Goal: Communication & Community: Answer question/provide support

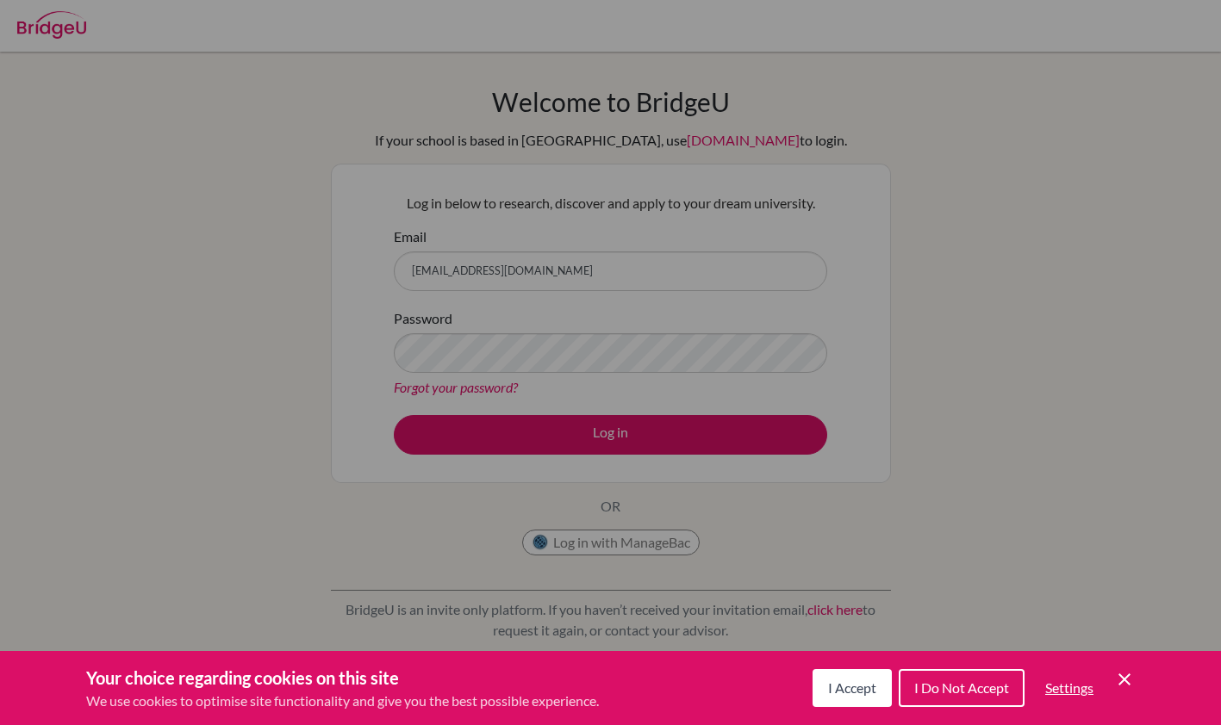
click at [848, 699] on button "I Accept" at bounding box center [852, 688] width 79 height 38
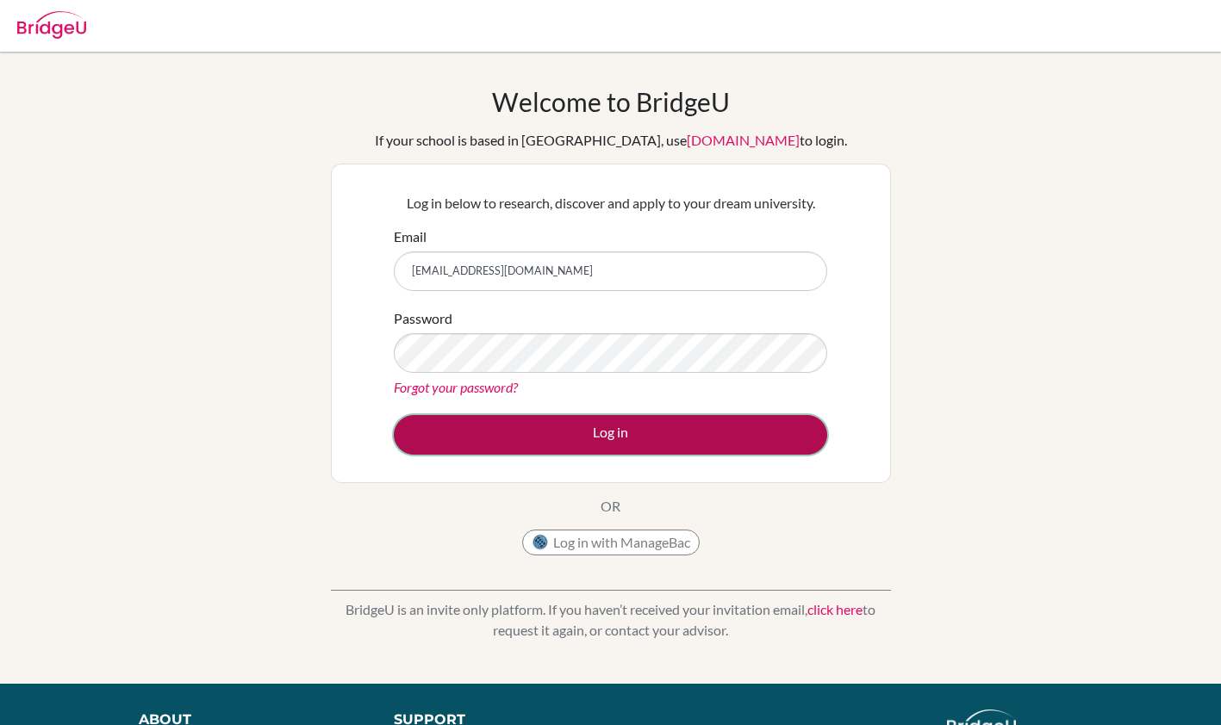
click at [564, 425] on button "Log in" at bounding box center [610, 435] width 433 height 40
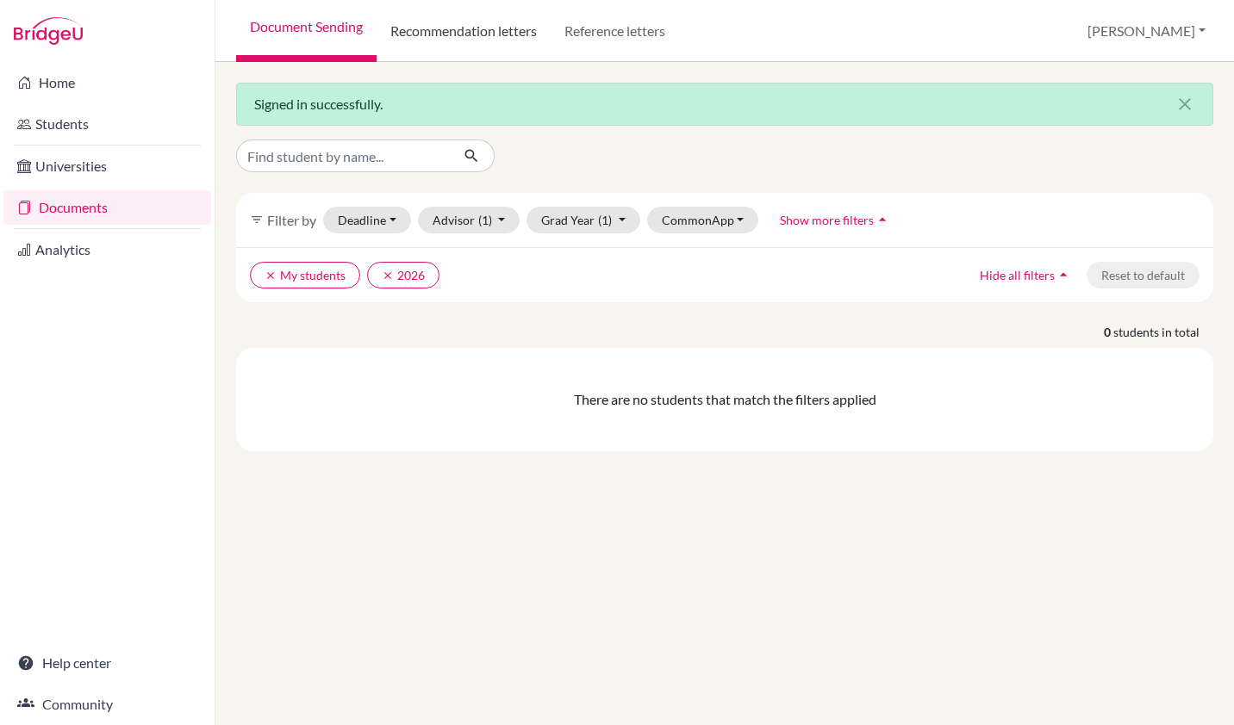
click at [500, 28] on link "Recommendation letters" at bounding box center [464, 31] width 174 height 62
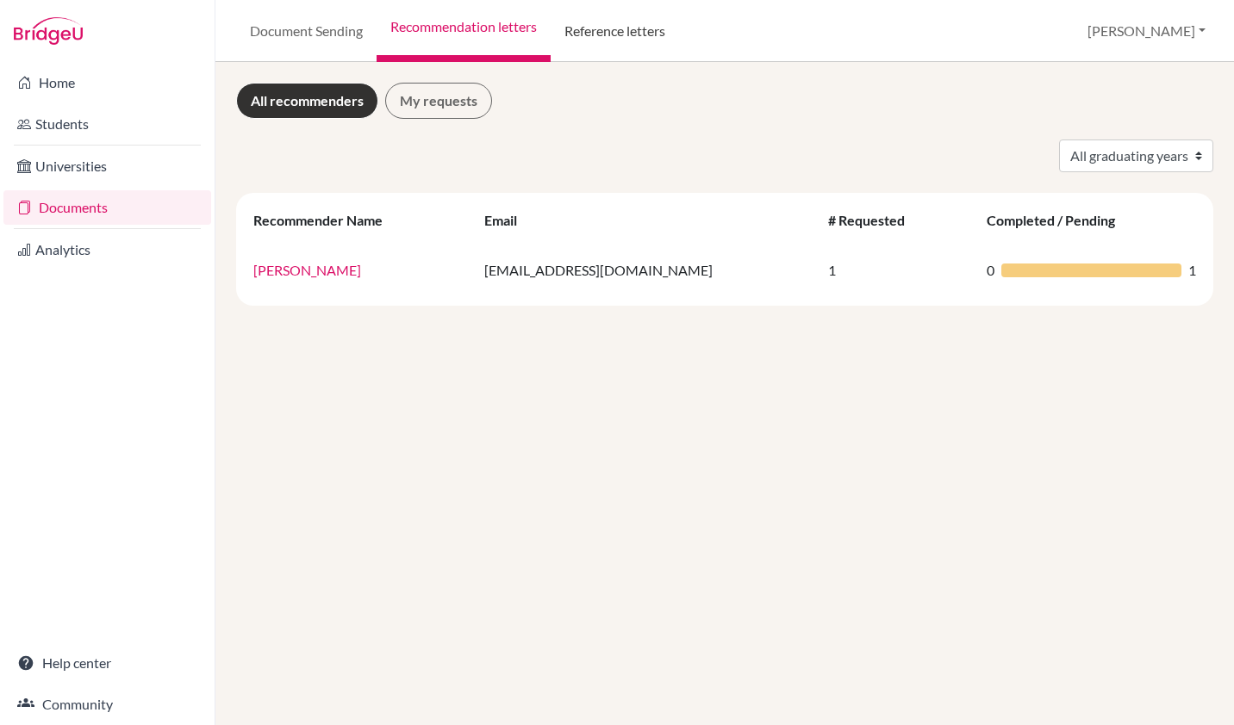
click at [610, 40] on link "Reference letters" at bounding box center [615, 31] width 128 height 62
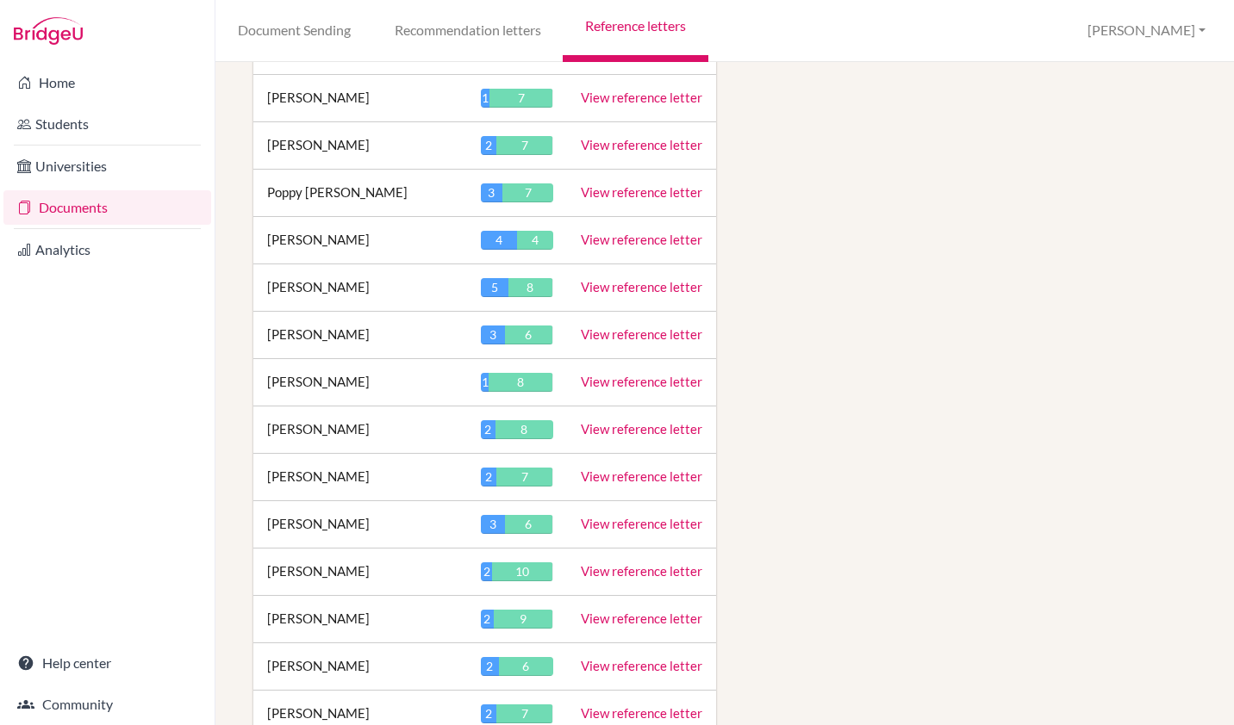
scroll to position [6976, 0]
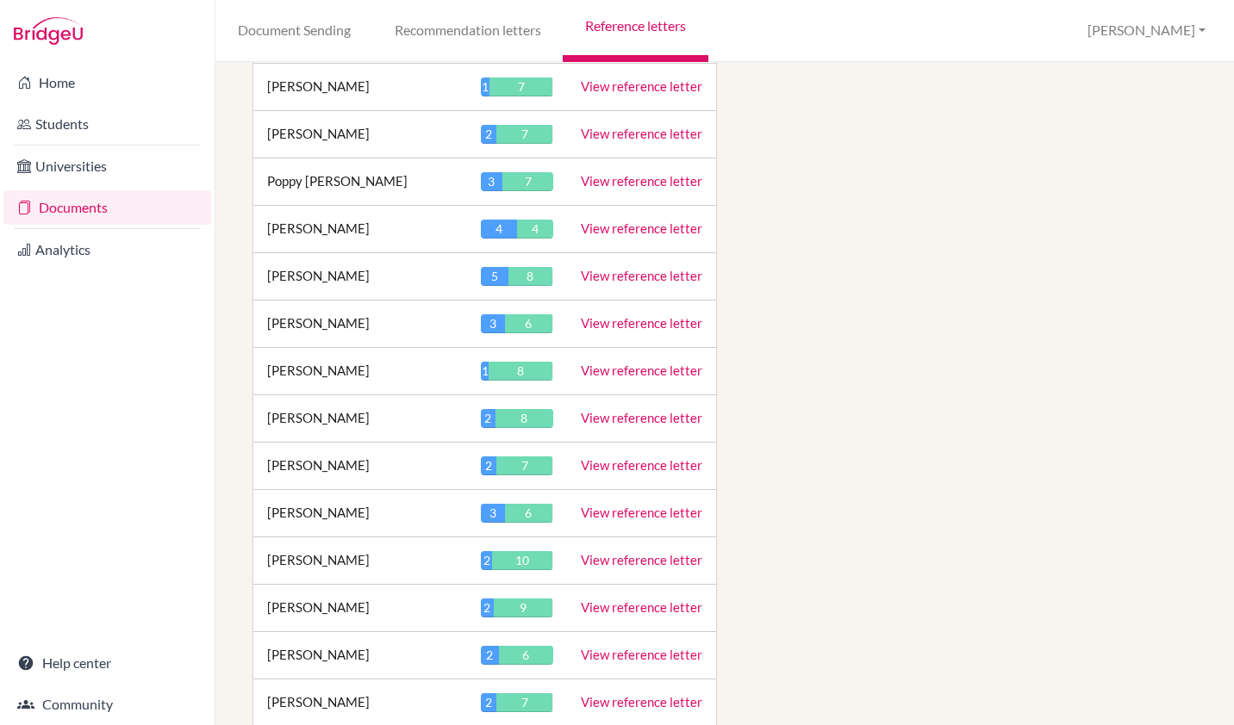
click at [628, 473] on link "View reference letter" at bounding box center [641, 466] width 121 height 16
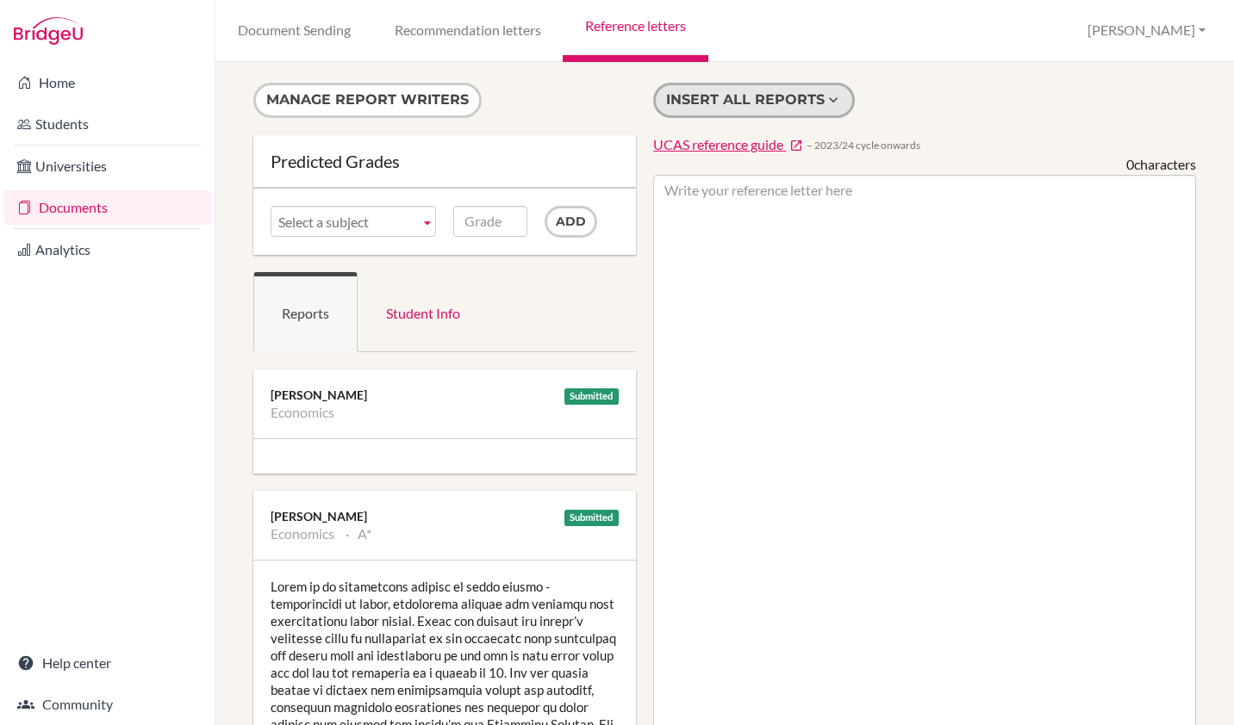
click at [750, 97] on button "Insert all reports" at bounding box center [754, 100] width 202 height 35
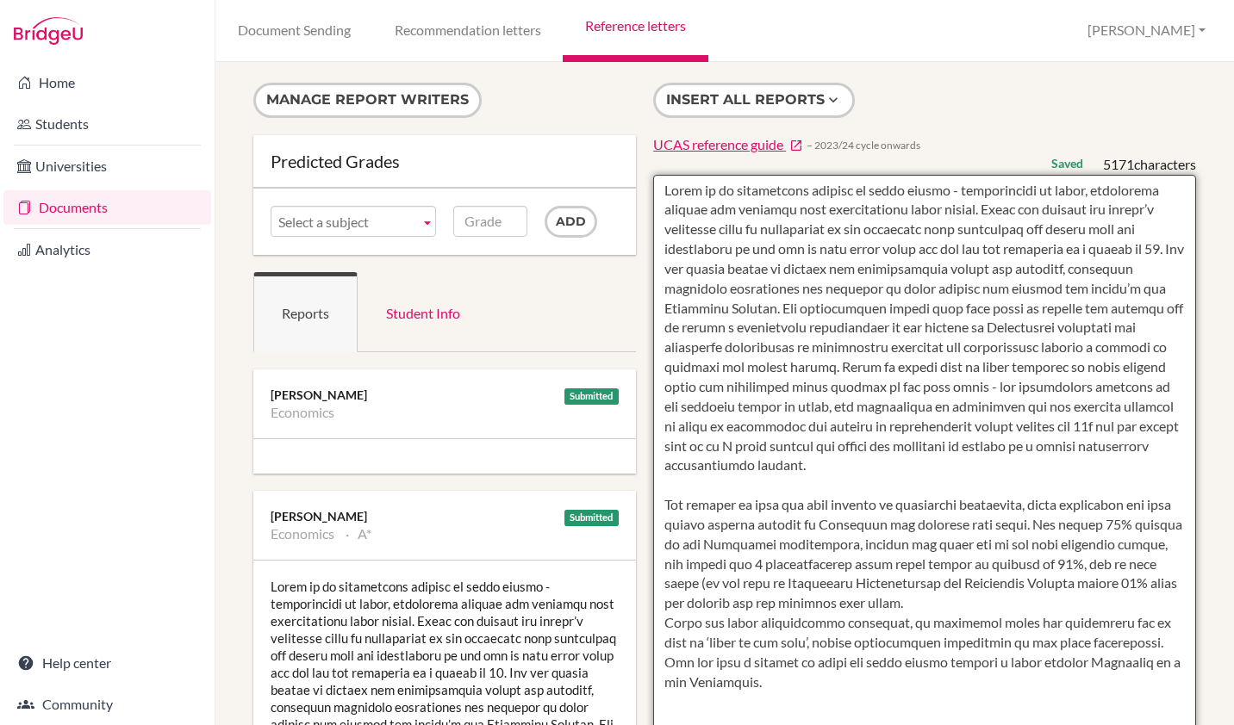
click at [658, 187] on textarea at bounding box center [924, 673] width 543 height 996
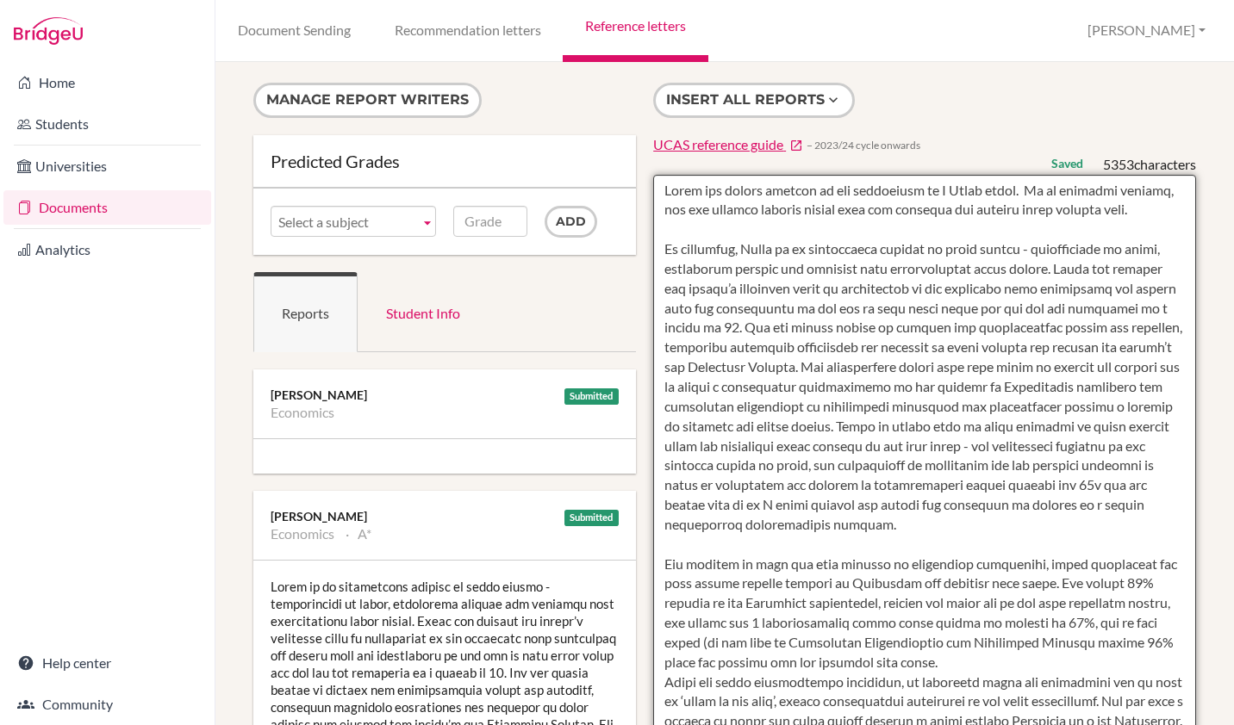
click at [792, 248] on textarea at bounding box center [924, 673] width 543 height 996
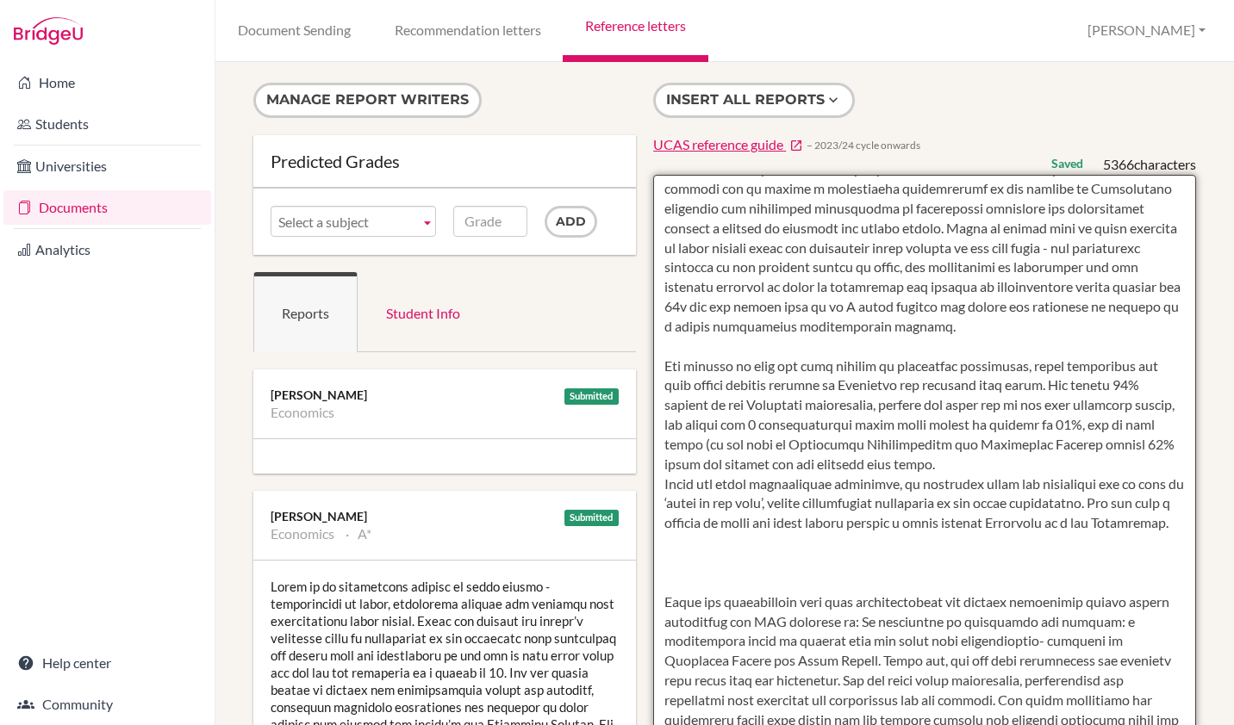
scroll to position [199, 0]
click at [920, 268] on textarea at bounding box center [924, 673] width 543 height 996
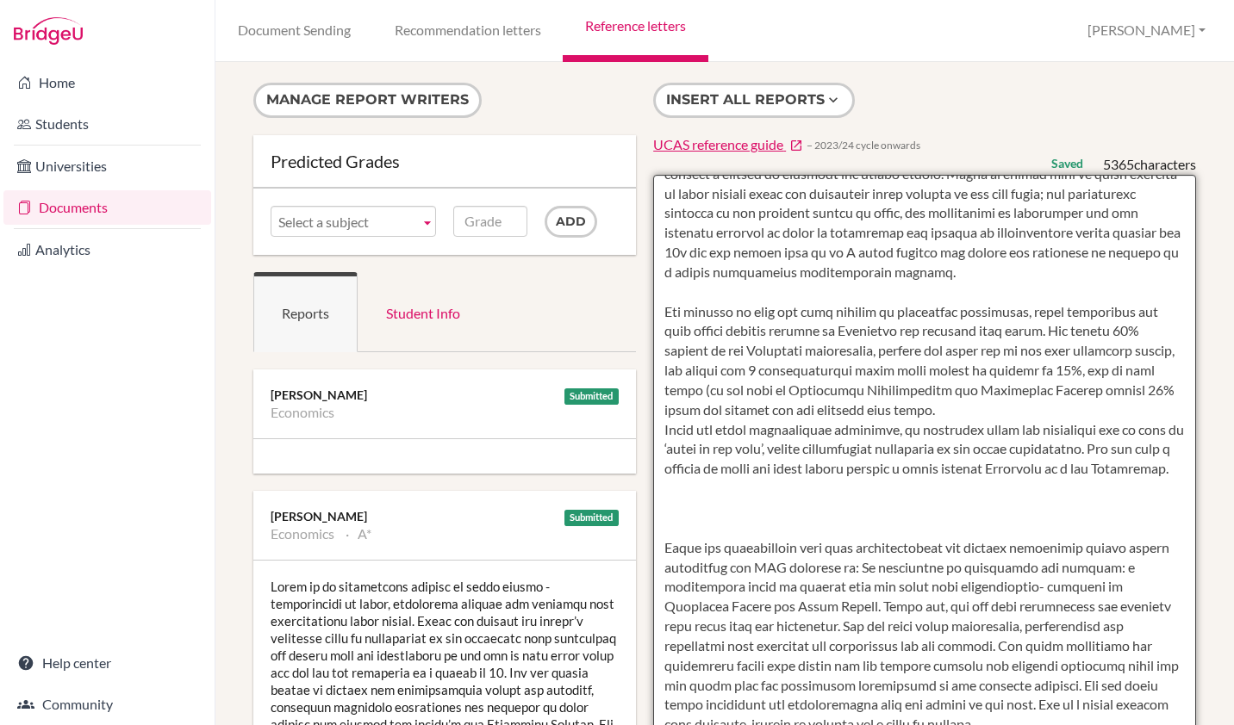
scroll to position [253, 0]
click at [662, 327] on textarea at bounding box center [924, 673] width 543 height 996
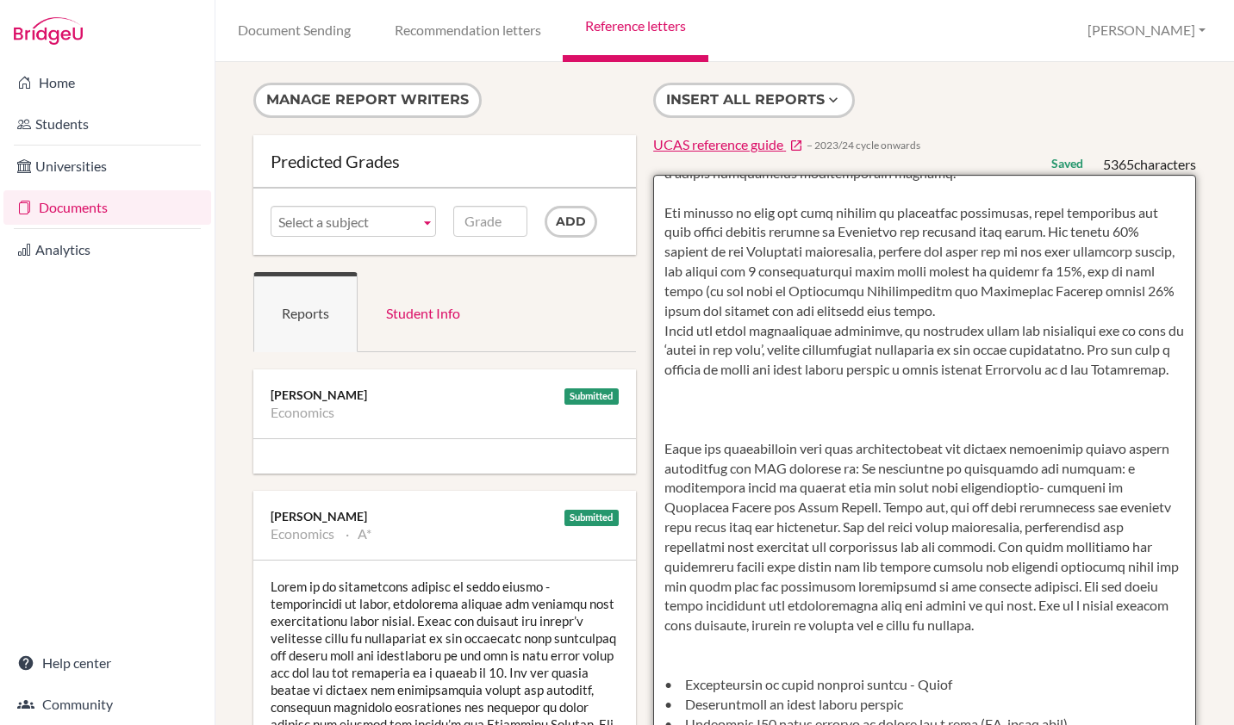
scroll to position [352, 0]
drag, startPoint x: 764, startPoint y: 413, endPoint x: 1110, endPoint y: 371, distance: 348.0
click at [1110, 371] on textarea at bounding box center [924, 673] width 543 height 996
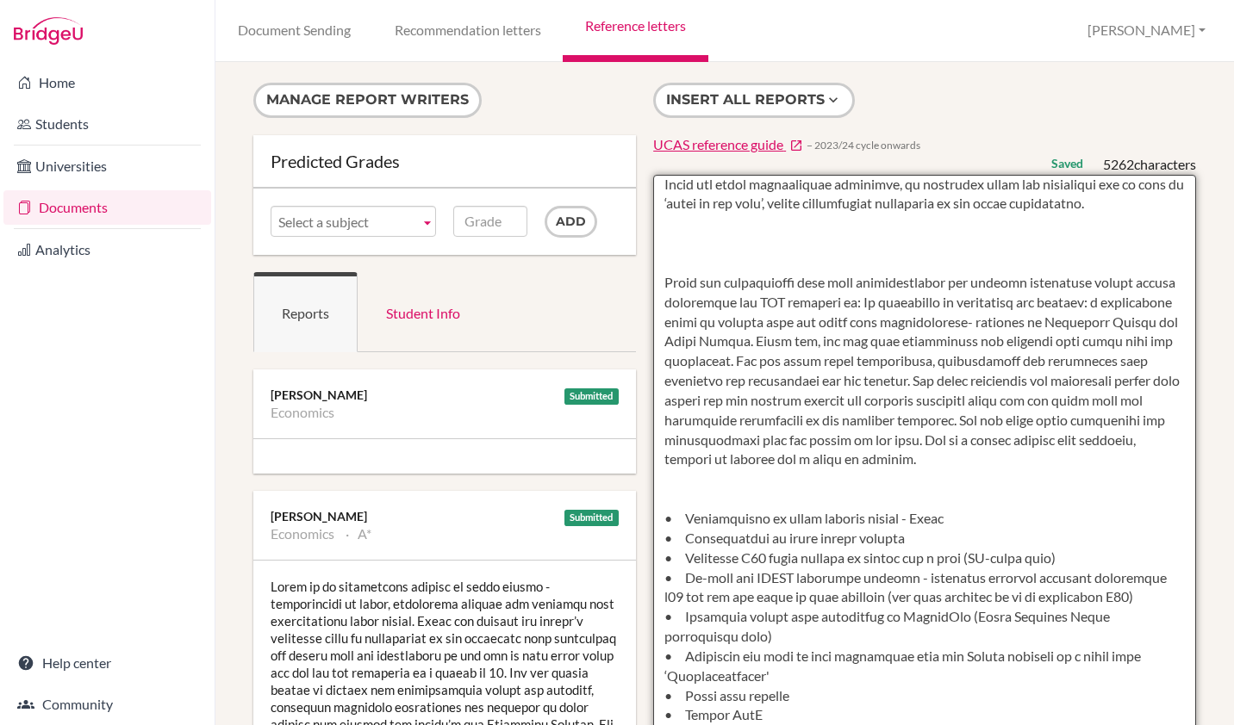
scroll to position [500, 0]
click at [682, 270] on textarea at bounding box center [924, 673] width 543 height 996
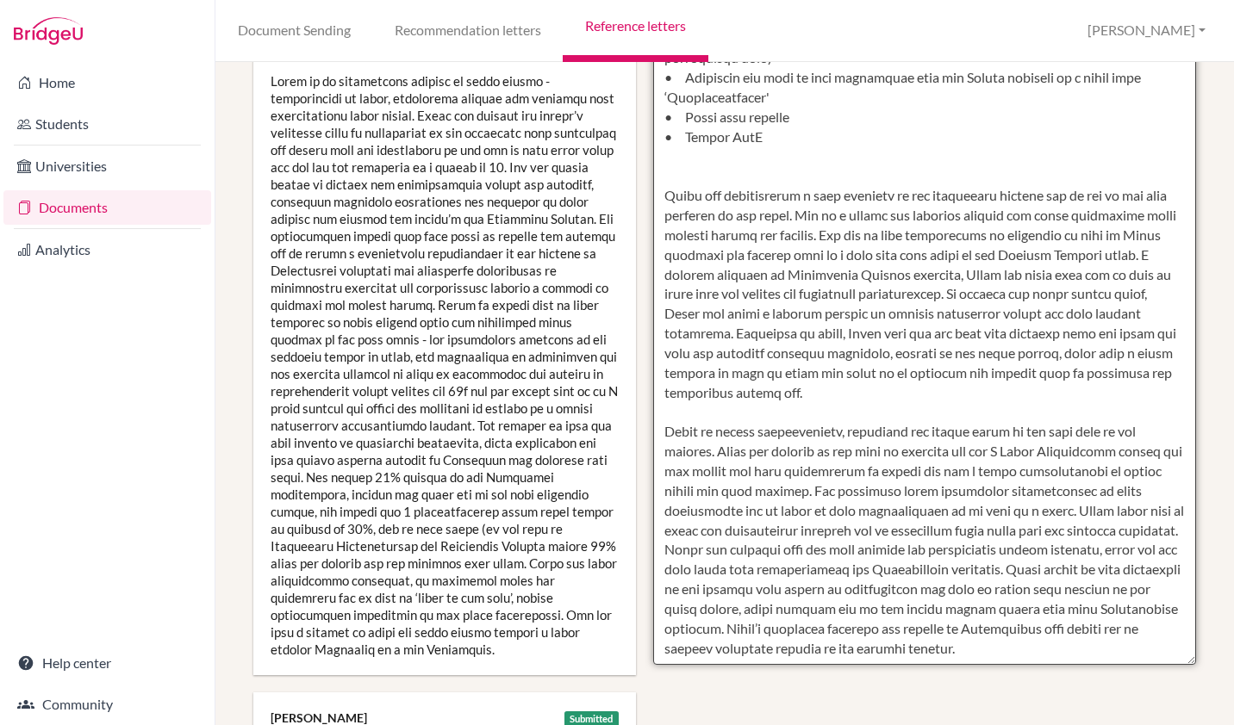
scroll to position [514, 0]
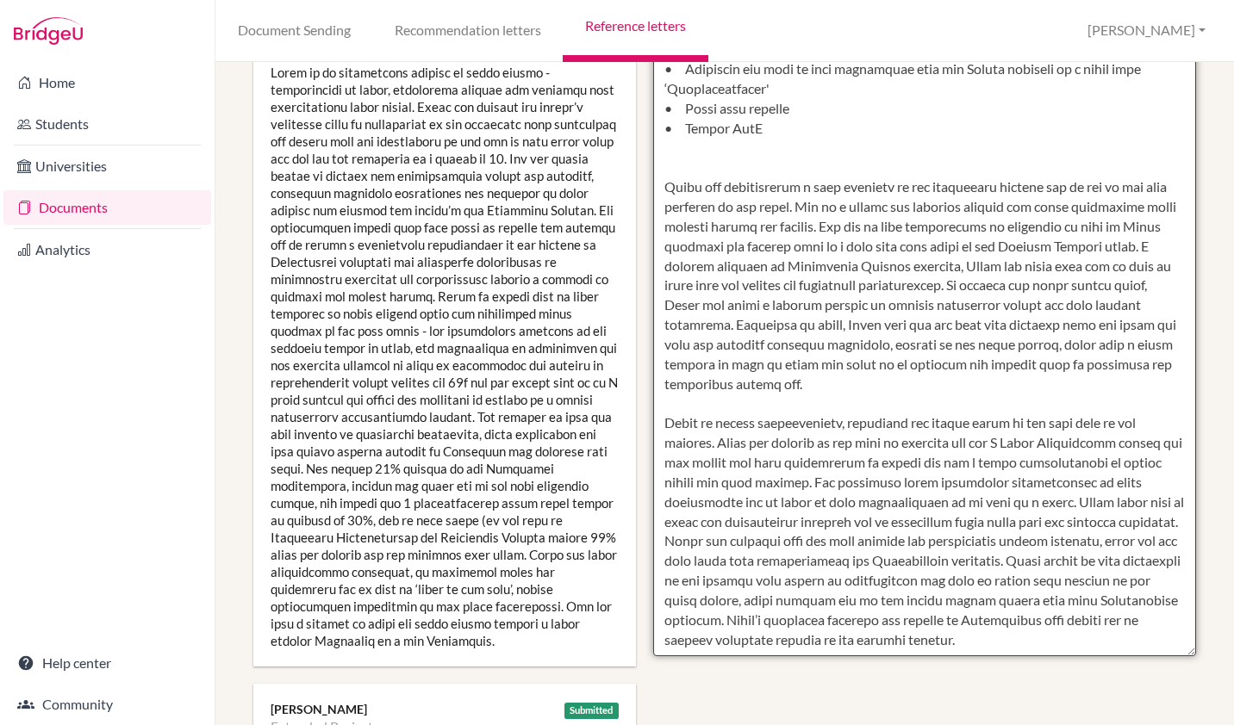
drag, startPoint x: 790, startPoint y: 641, endPoint x: 661, endPoint y: 401, distance: 272.9
click at [661, 401] on textarea at bounding box center [924, 159] width 543 height 996
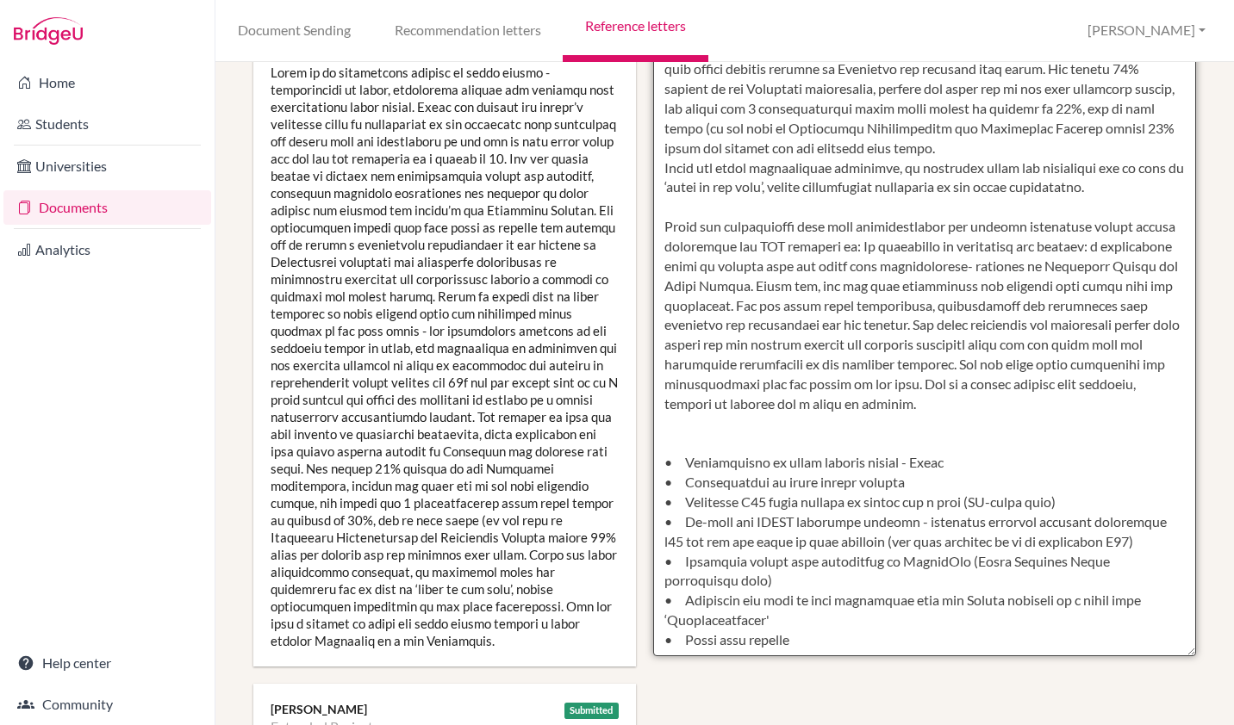
scroll to position [1, 0]
click at [1137, 209] on textarea at bounding box center [924, 159] width 543 height 996
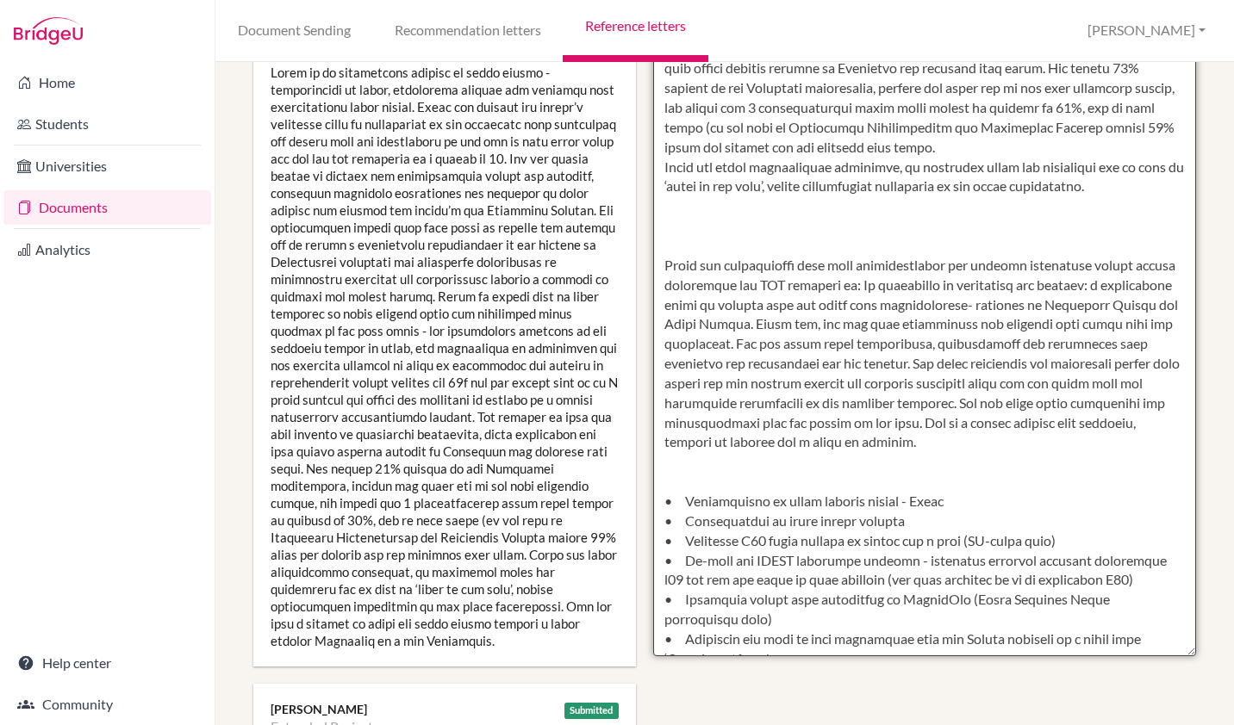
paste textarea "[PERSON_NAME] is highly conscientious, motivated and always works to the very b…"
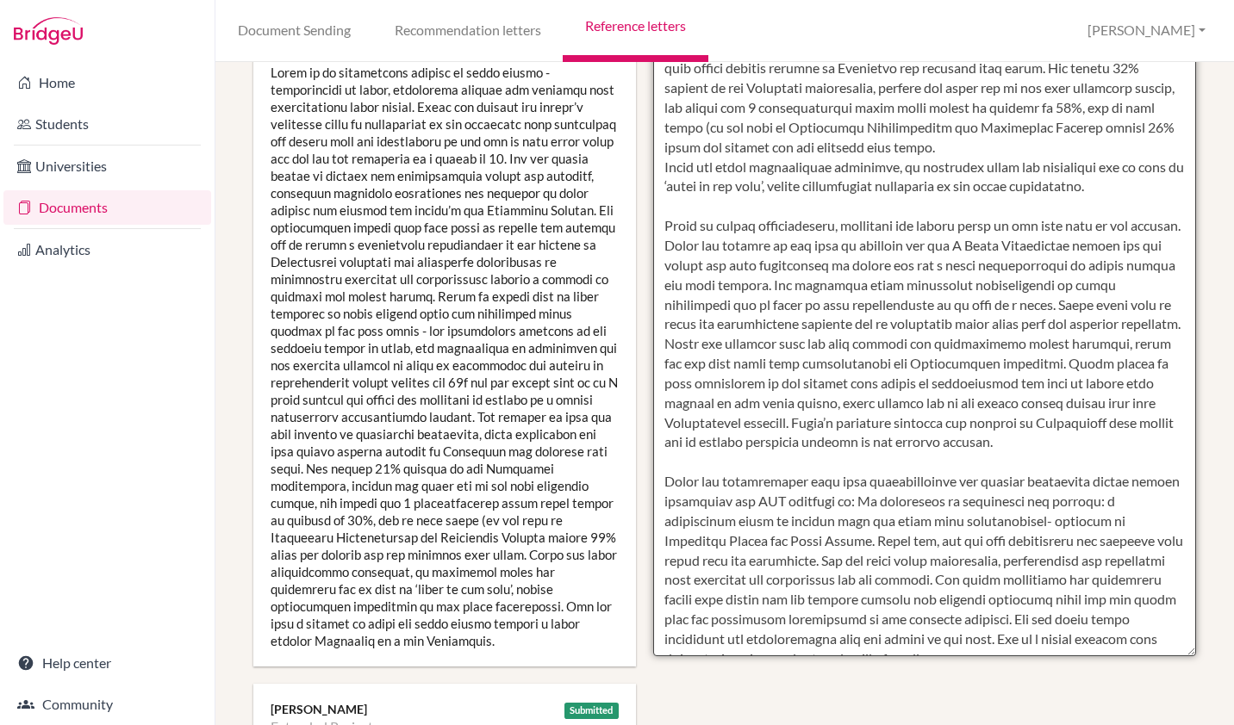
click at [694, 265] on textarea at bounding box center [924, 159] width 543 height 996
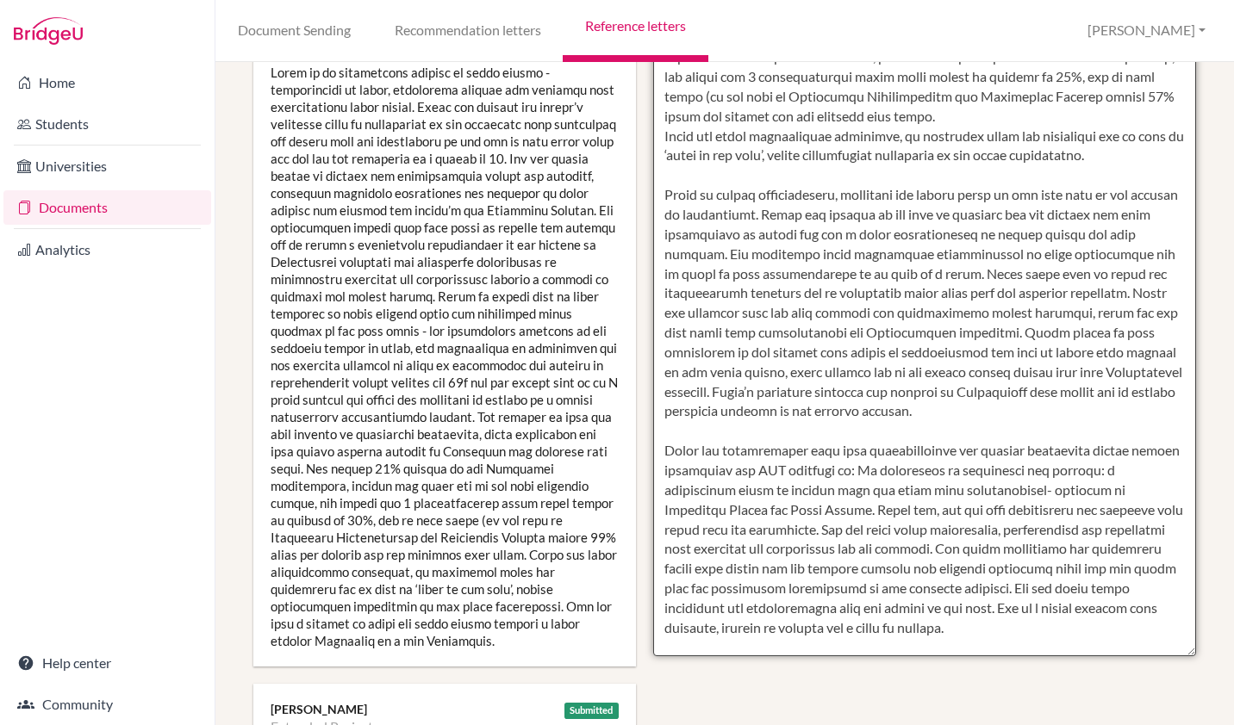
scroll to position [34, 0]
drag, startPoint x: 742, startPoint y: 268, endPoint x: 797, endPoint y: 232, distance: 66.0
click at [797, 232] on textarea at bounding box center [924, 159] width 543 height 996
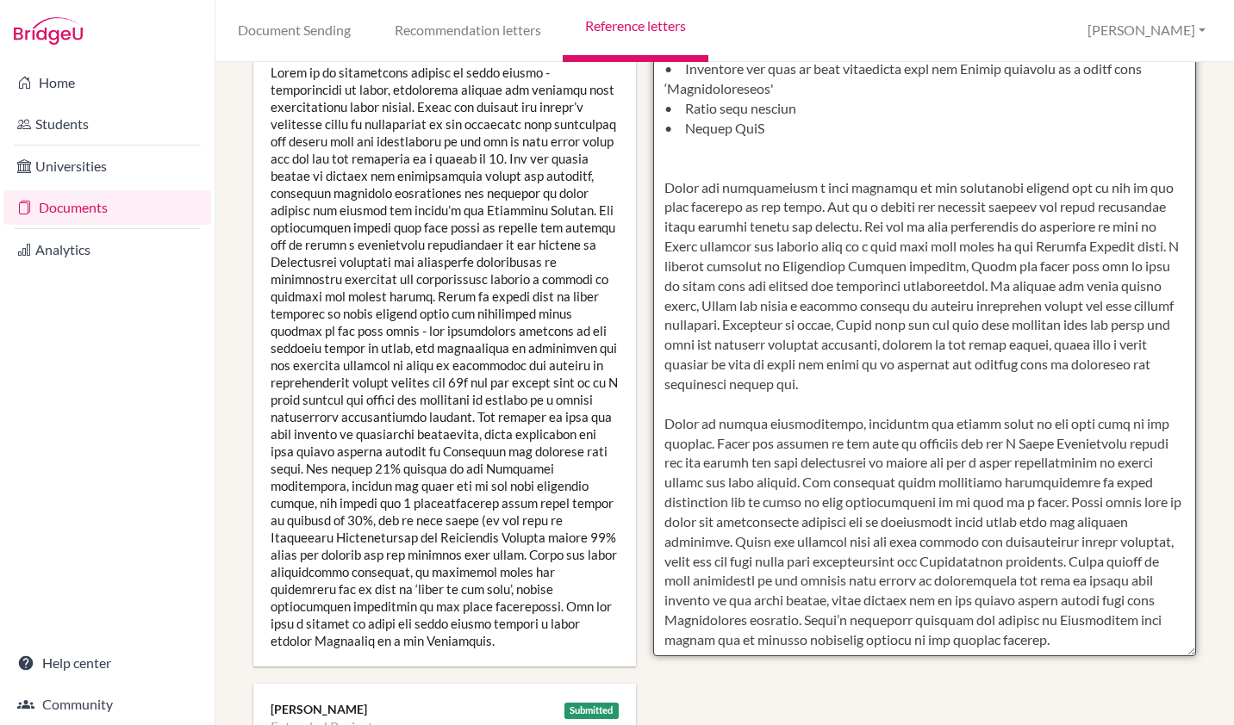
scroll to position [578, 0]
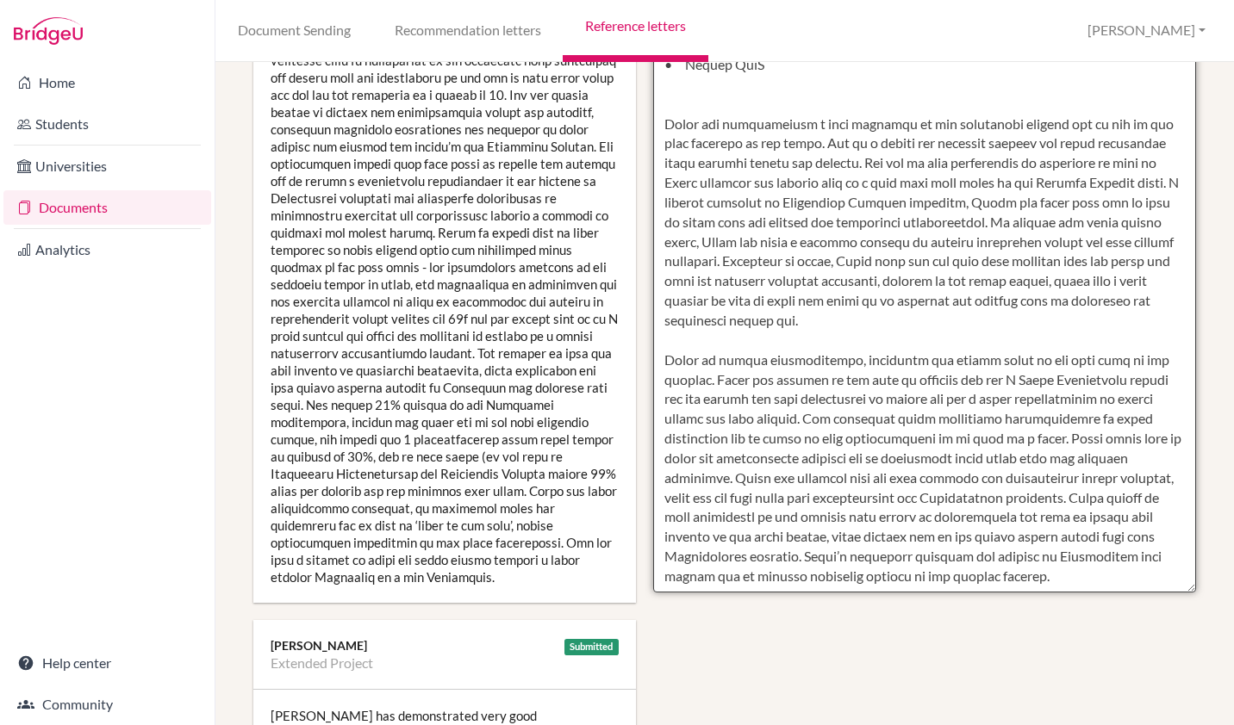
drag, startPoint x: 656, startPoint y: 339, endPoint x: 817, endPoint y: 586, distance: 295.1
click at [817, 586] on textarea at bounding box center [924, 95] width 543 height 996
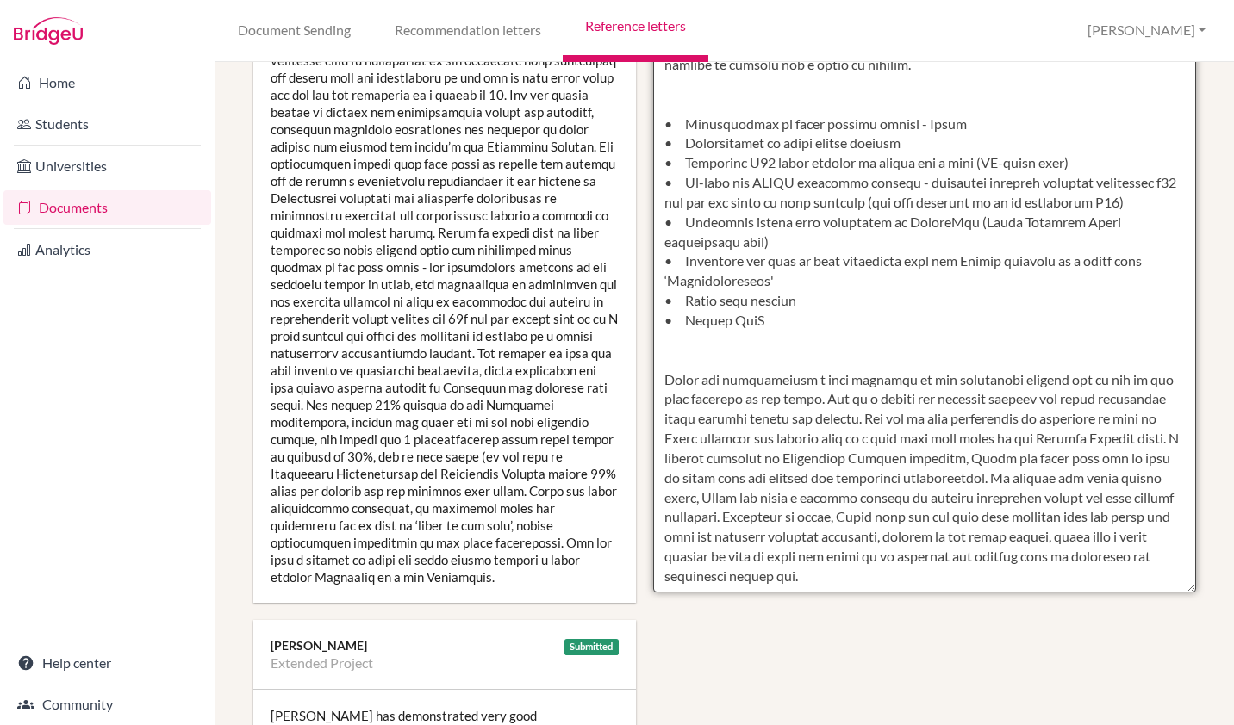
scroll to position [571, 0]
drag, startPoint x: 970, startPoint y: 539, endPoint x: 728, endPoint y: 346, distance: 309.1
drag, startPoint x: 728, startPoint y: 346, endPoint x: 657, endPoint y: 338, distance: 71.2
click at [657, 338] on textarea at bounding box center [924, 95] width 543 height 996
drag, startPoint x: 659, startPoint y: 339, endPoint x: 925, endPoint y: 545, distance: 336.6
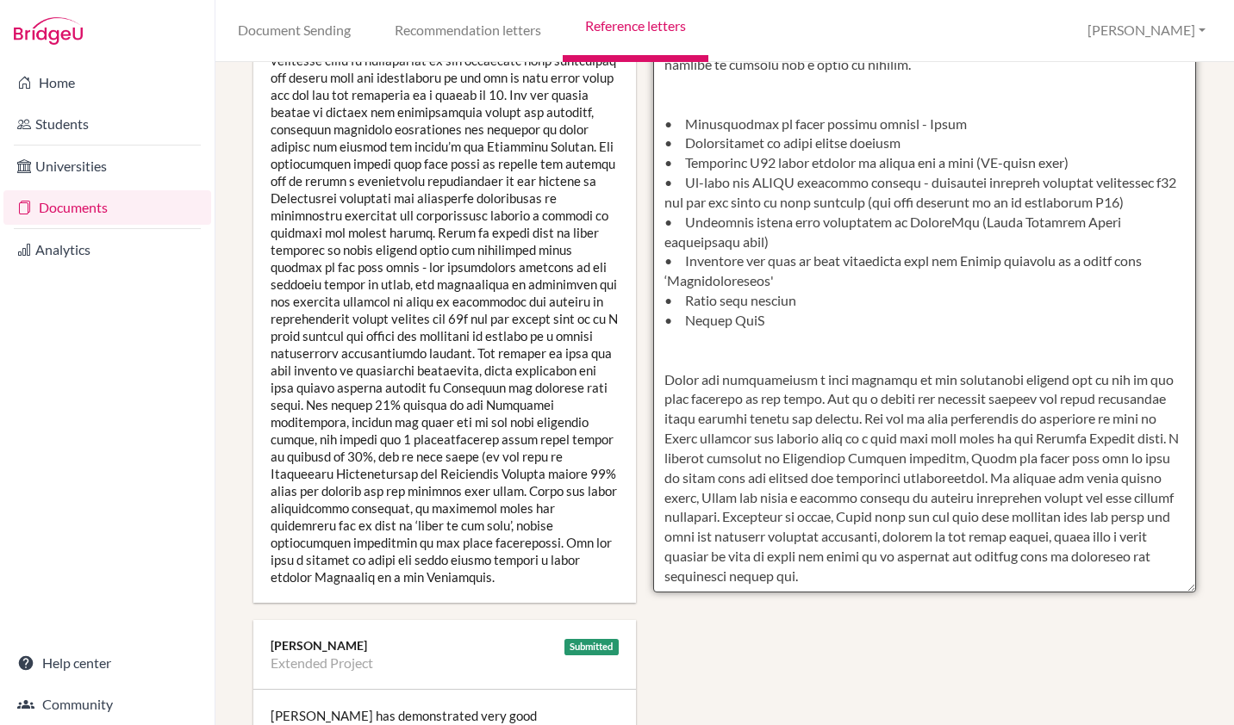
click at [925, 545] on textarea at bounding box center [924, 95] width 543 height 996
drag, startPoint x: 977, startPoint y: 548, endPoint x: 655, endPoint y: 323, distance: 393.0
click at [655, 323] on textarea at bounding box center [924, 95] width 543 height 996
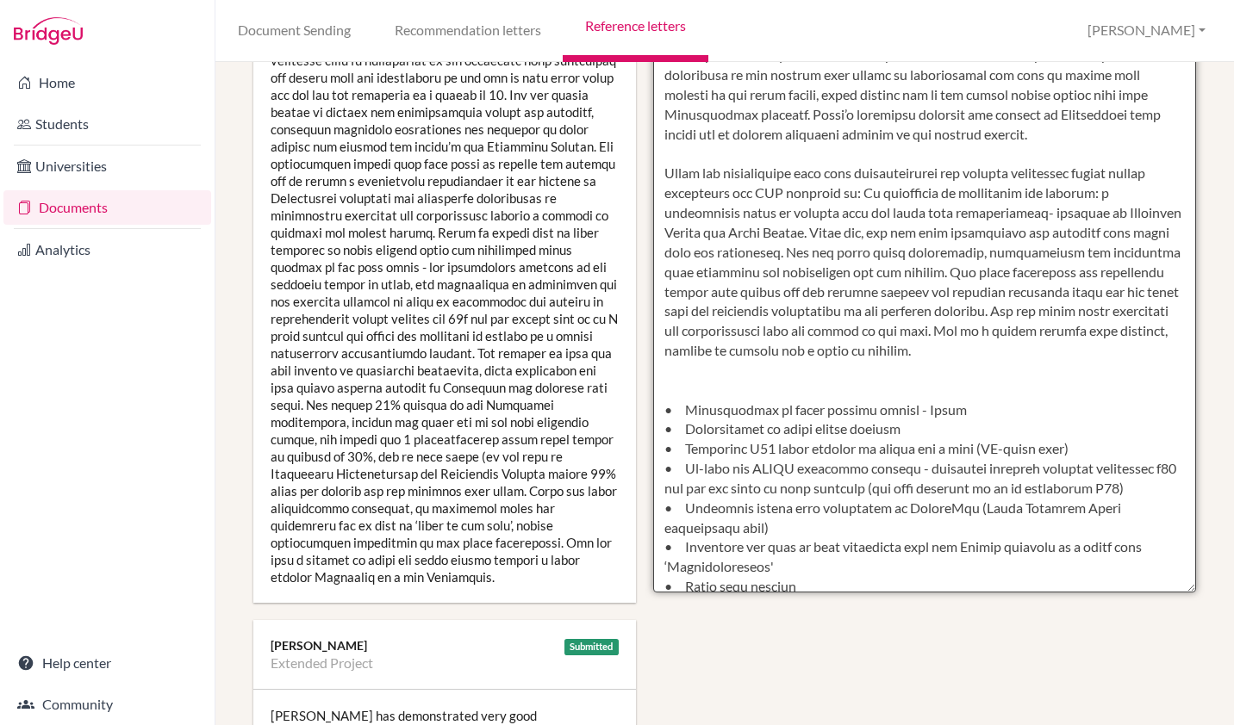
scroll to position [205, 0]
click at [1113, 398] on textarea at bounding box center [924, 95] width 543 height 996
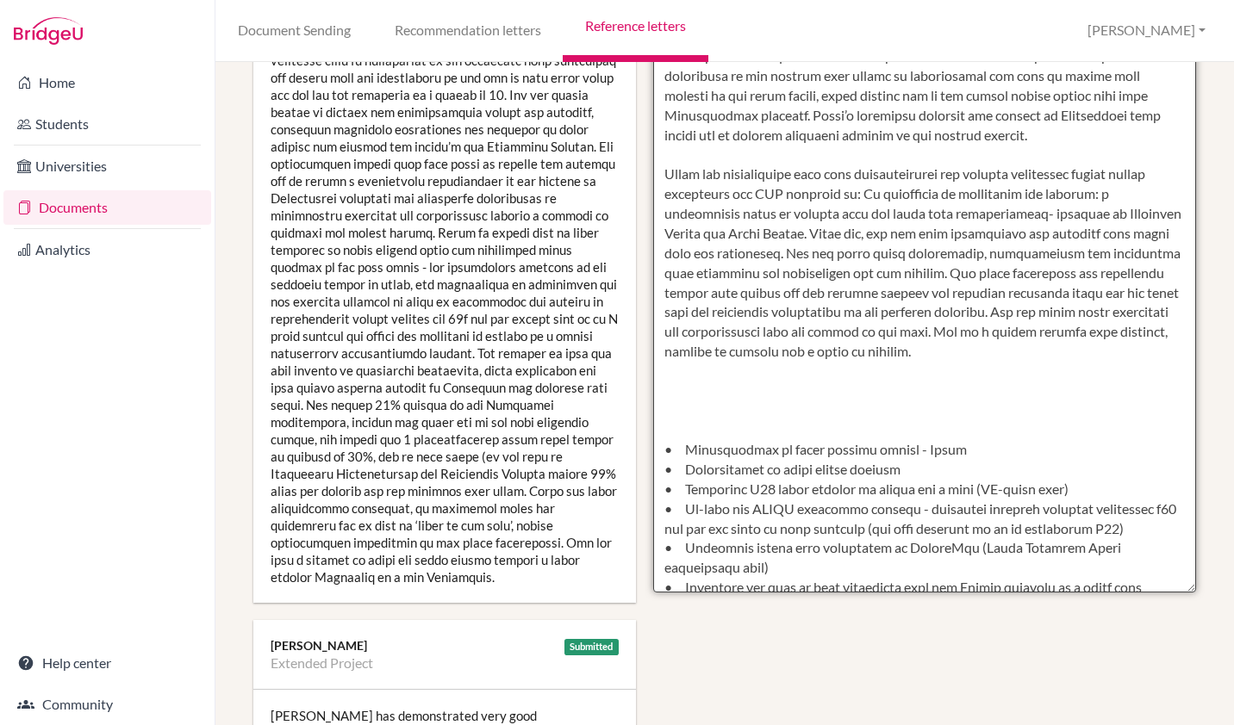
paste textarea "[PERSON_NAME] has demonstrated a keen interest in her historical studies and is…"
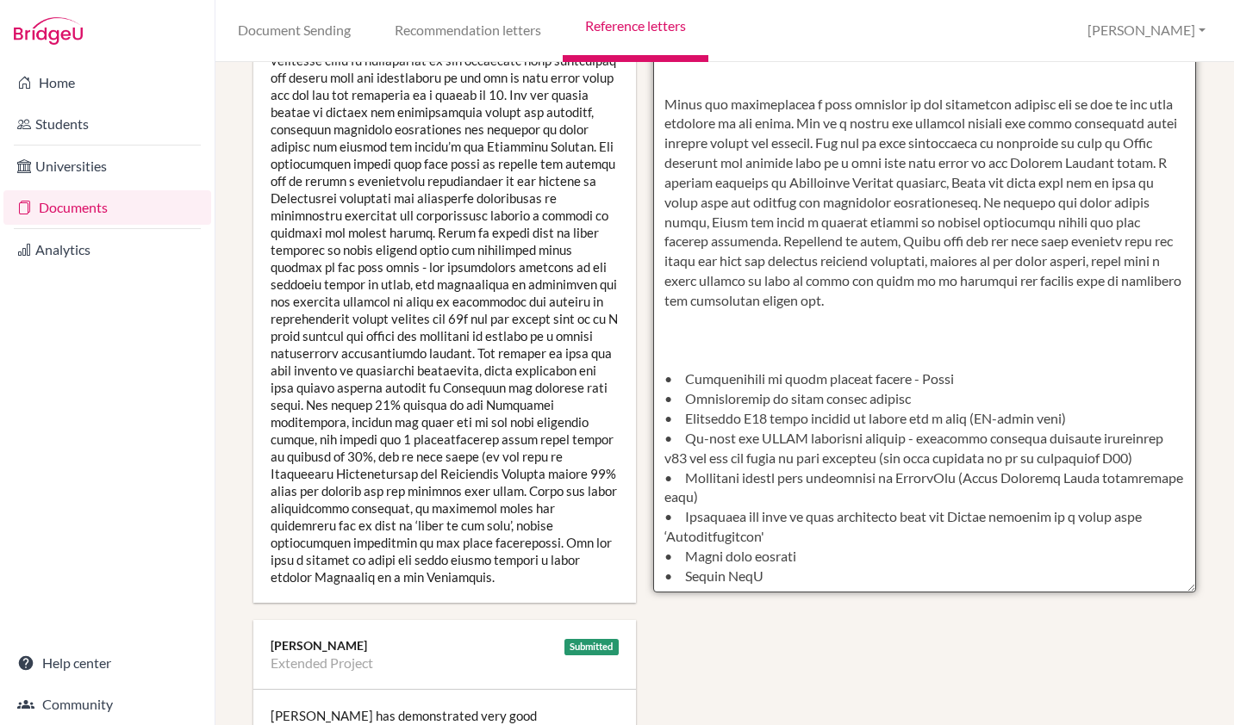
scroll to position [610, 0]
click at [666, 321] on textarea at bounding box center [924, 95] width 543 height 996
click at [667, 279] on textarea at bounding box center [924, 95] width 543 height 996
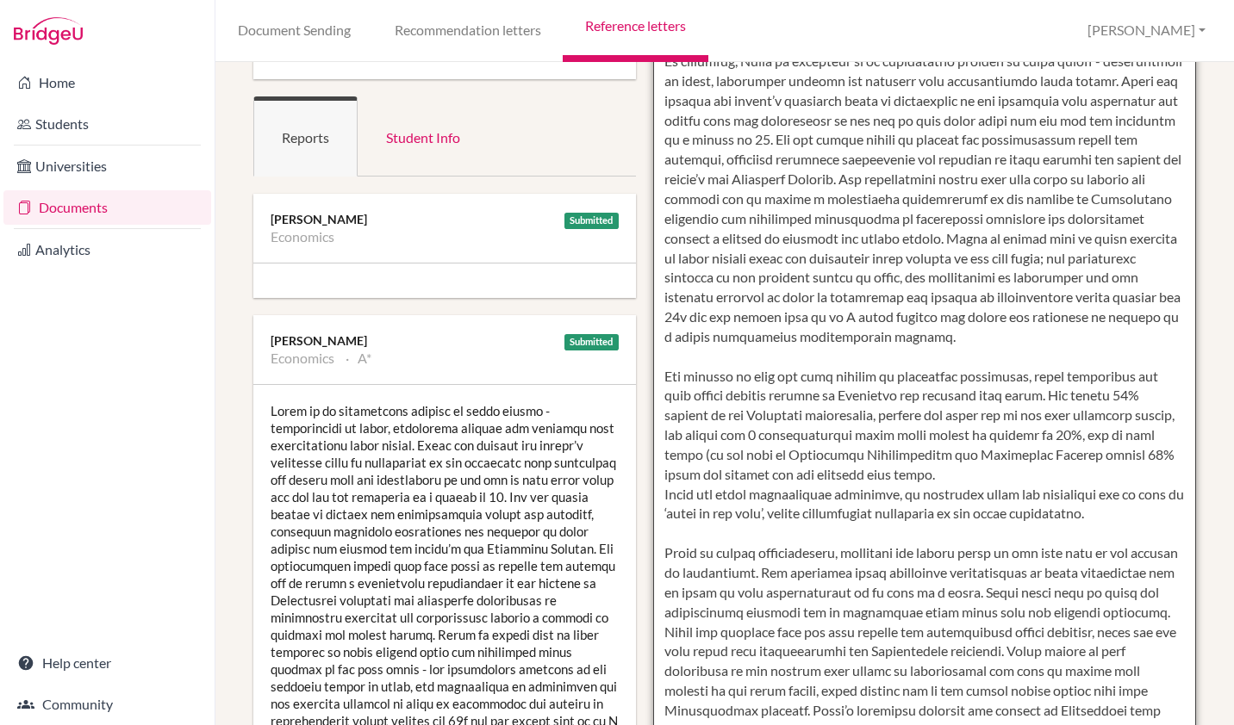
scroll to position [13, 0]
click at [900, 357] on textarea at bounding box center [924, 497] width 543 height 996
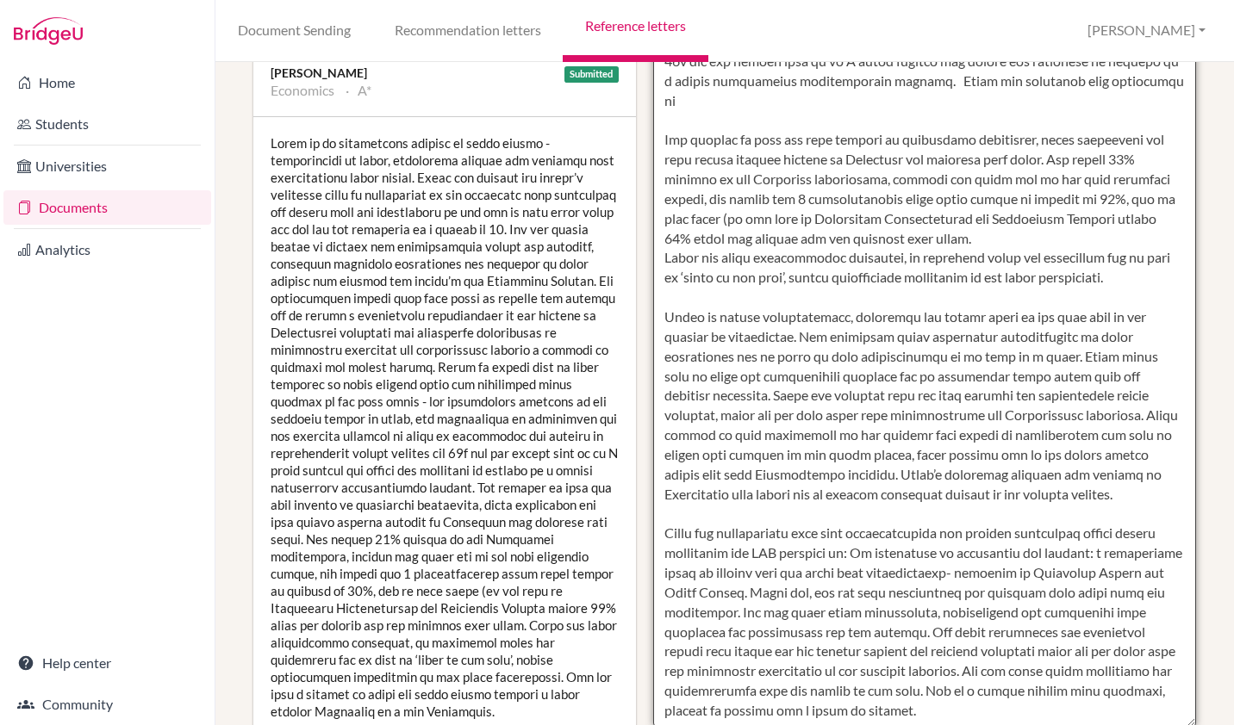
scroll to position [256, 0]
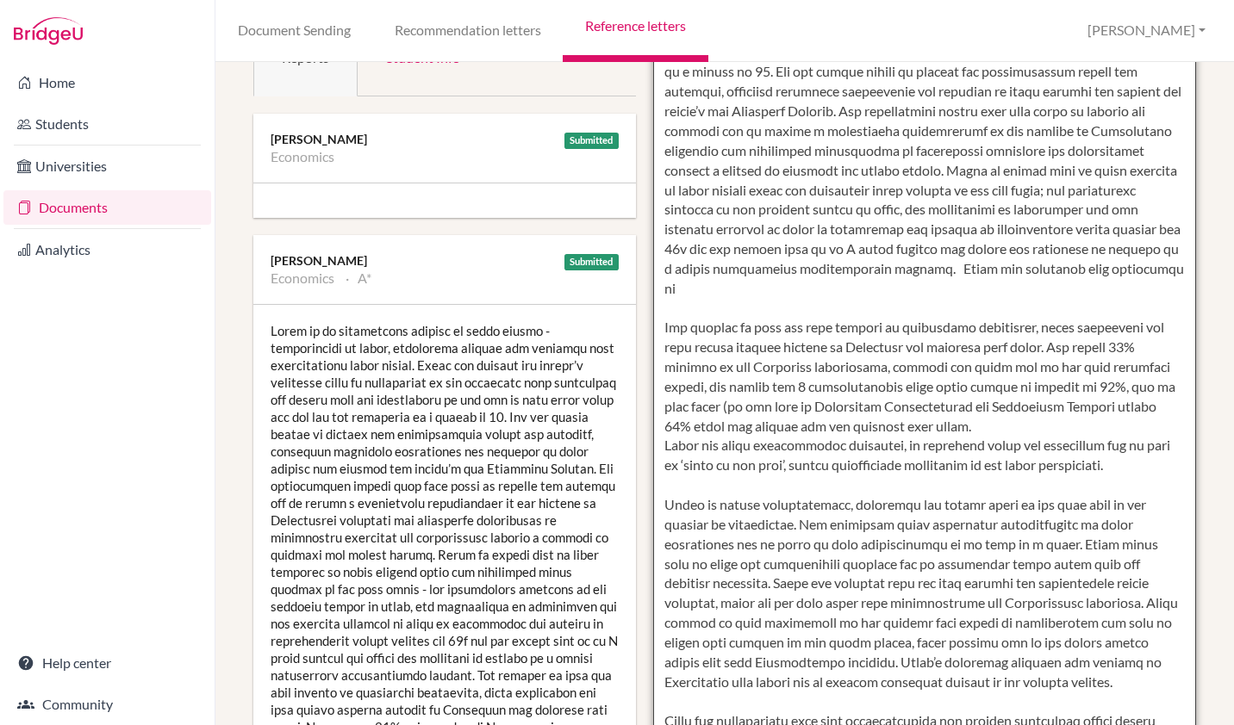
drag, startPoint x: 845, startPoint y: 606, endPoint x: 1155, endPoint y: 284, distance: 446.1
click at [1155, 284] on textarea at bounding box center [924, 417] width 543 height 996
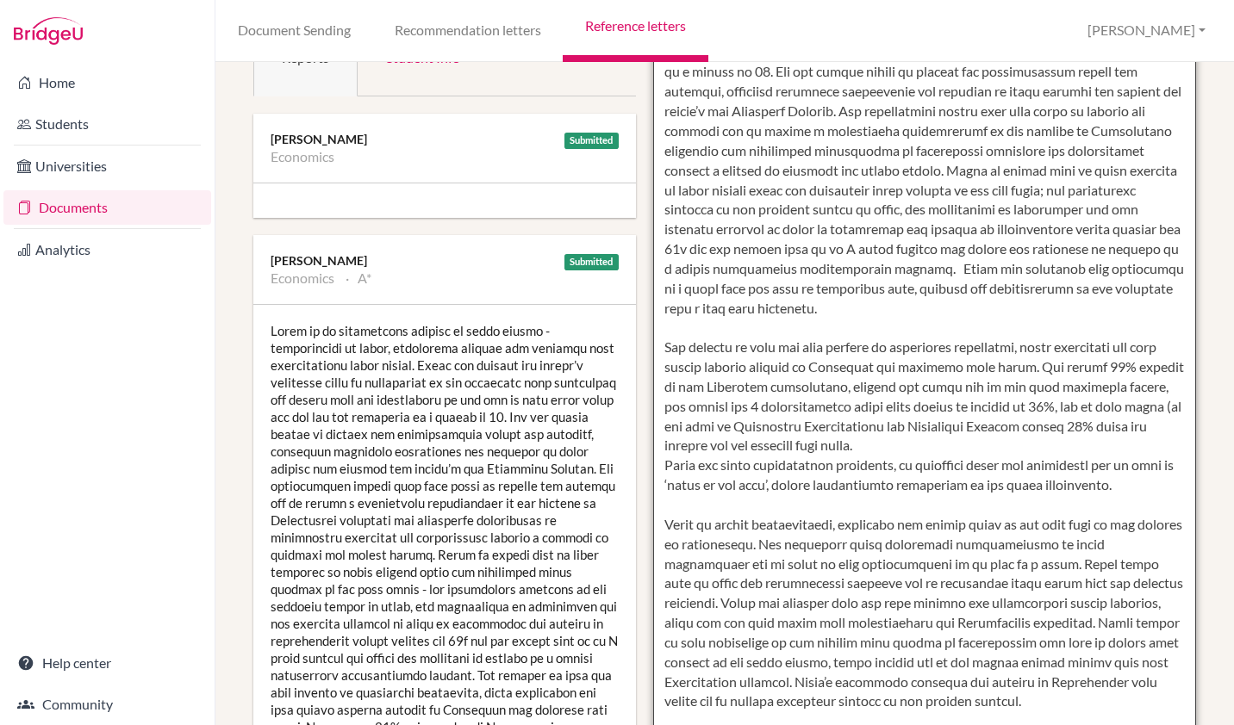
click at [855, 311] on textarea at bounding box center [924, 417] width 543 height 996
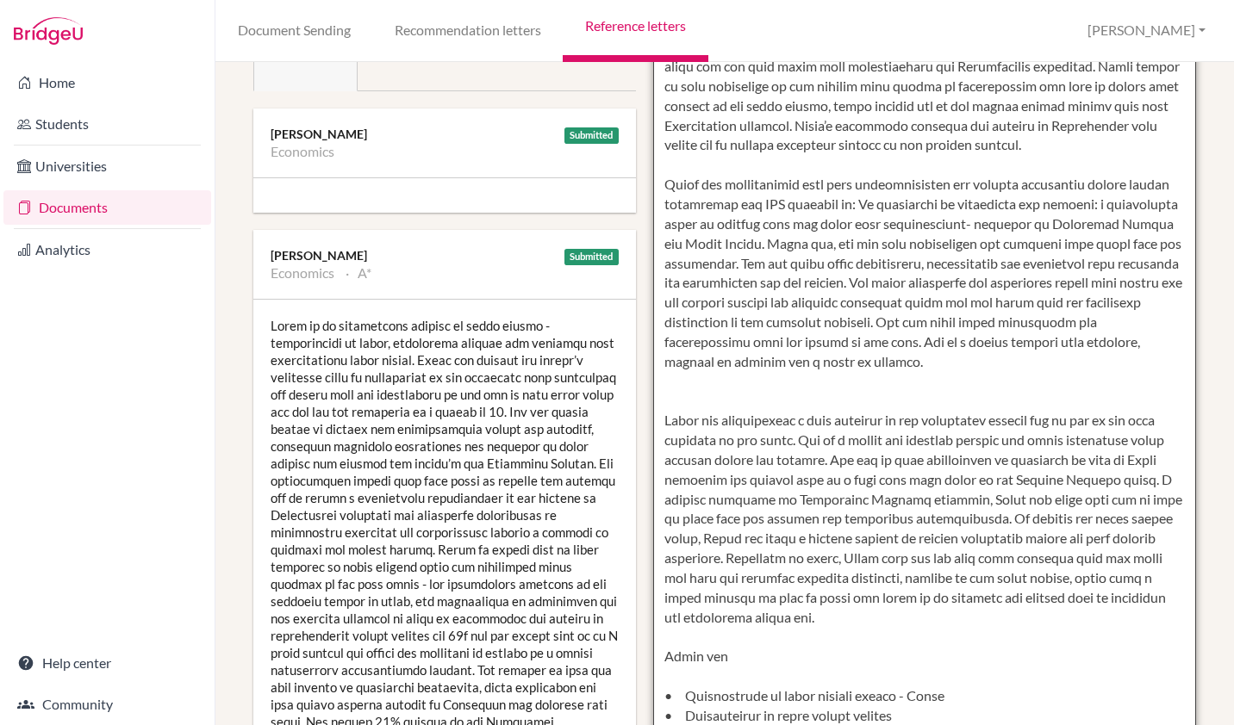
scroll to position [631, 0]
drag, startPoint x: 1086, startPoint y: 328, endPoint x: 651, endPoint y: 138, distance: 475.0
click at [653, 138] on textarea at bounding box center [924, 412] width 543 height 996
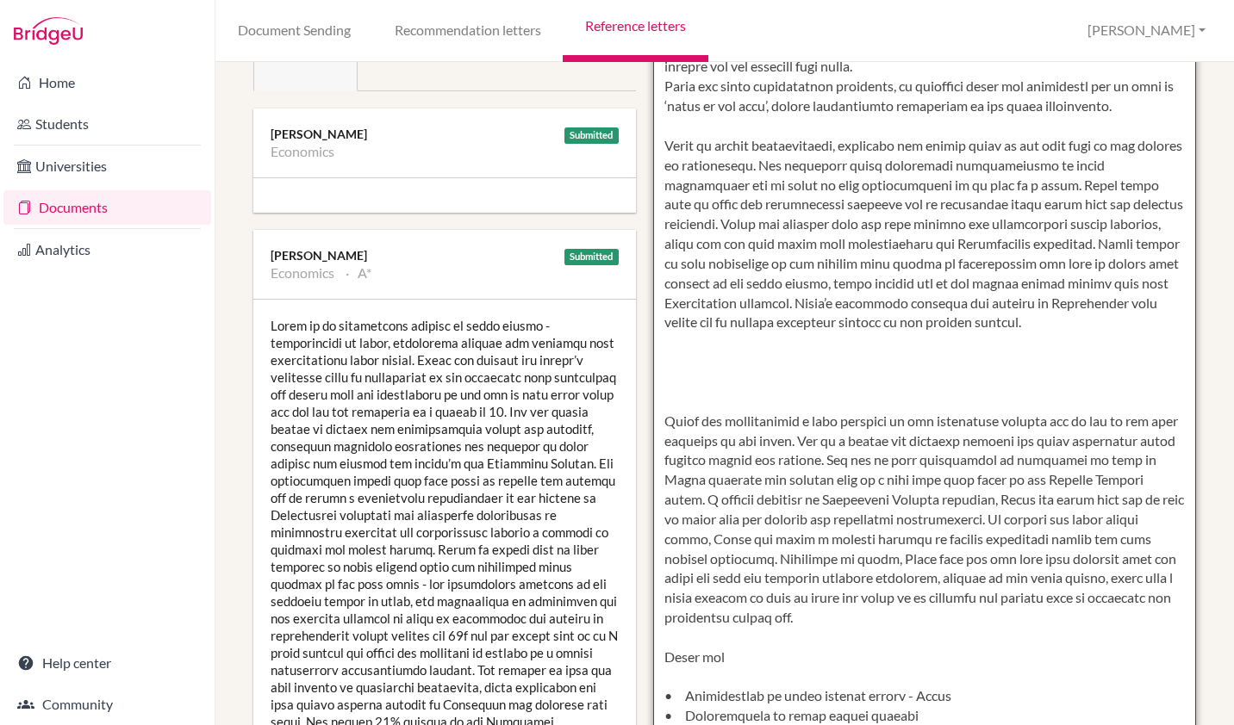
scroll to position [472, 0]
click at [668, 339] on textarea at bounding box center [924, 412] width 543 height 996
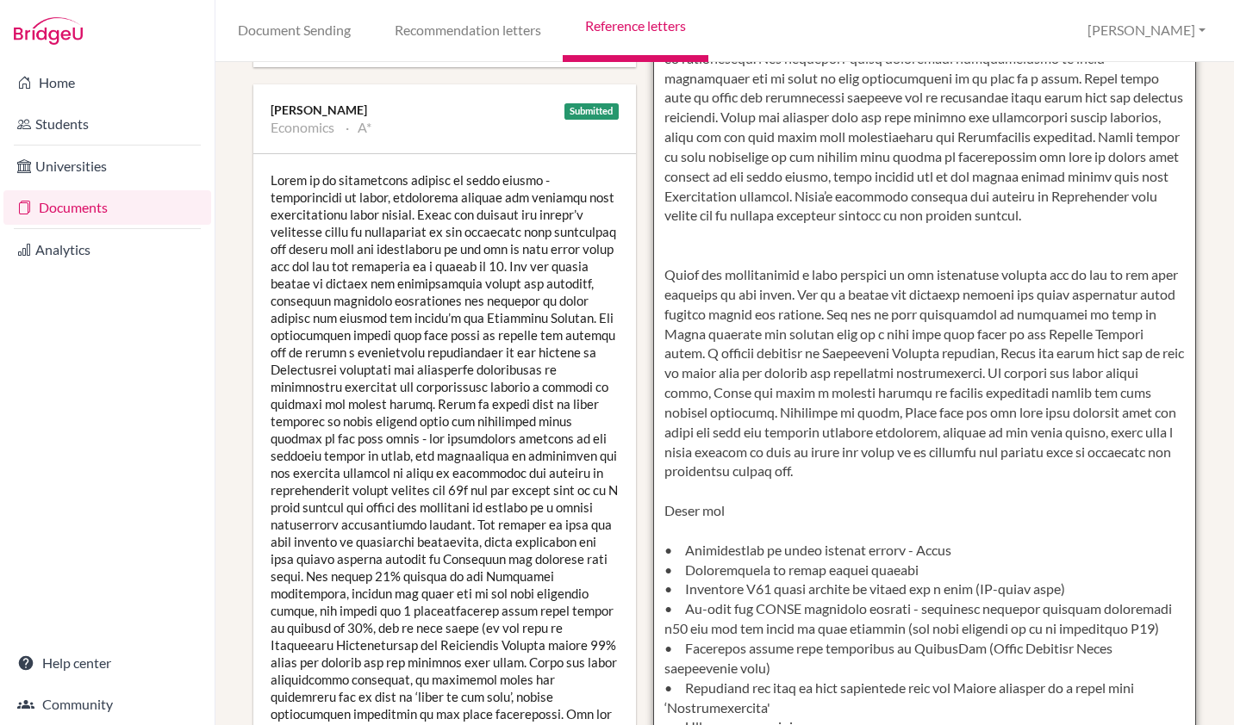
scroll to position [408, 0]
drag, startPoint x: 1066, startPoint y: 414, endPoint x: 975, endPoint y: 417, distance: 90.5
click at [975, 417] on textarea at bounding box center [924, 265] width 543 height 996
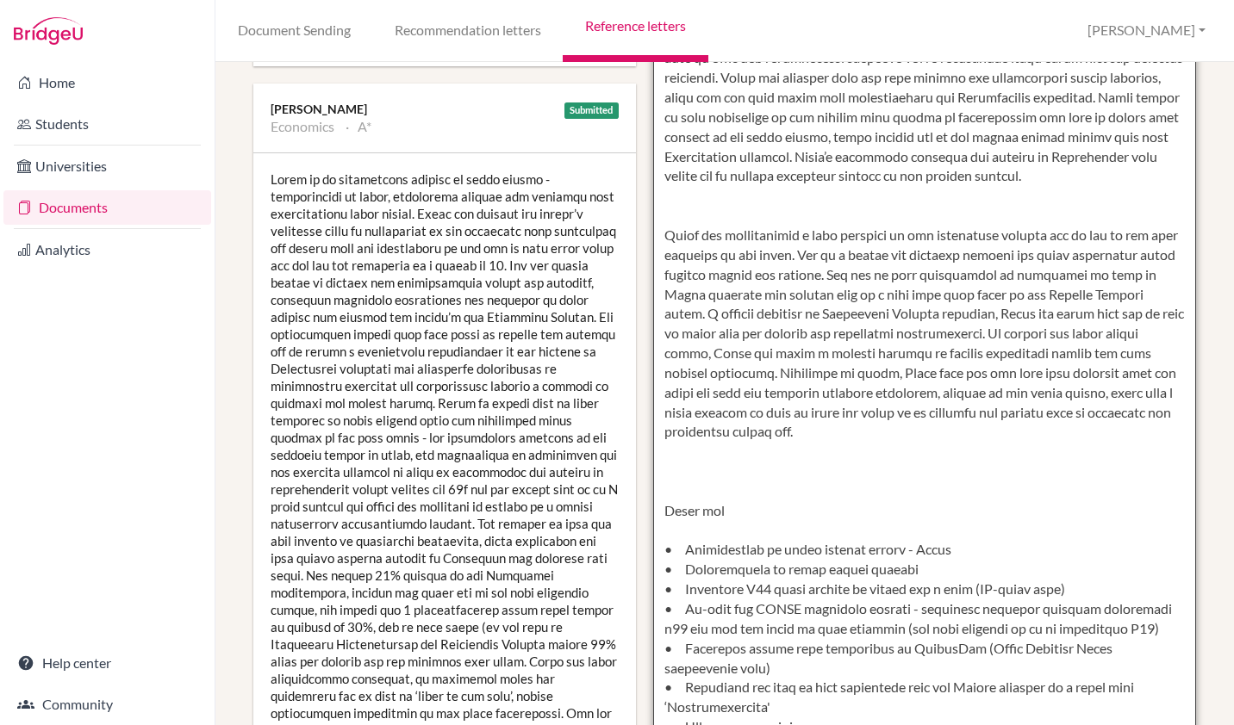
scroll to position [472, 0]
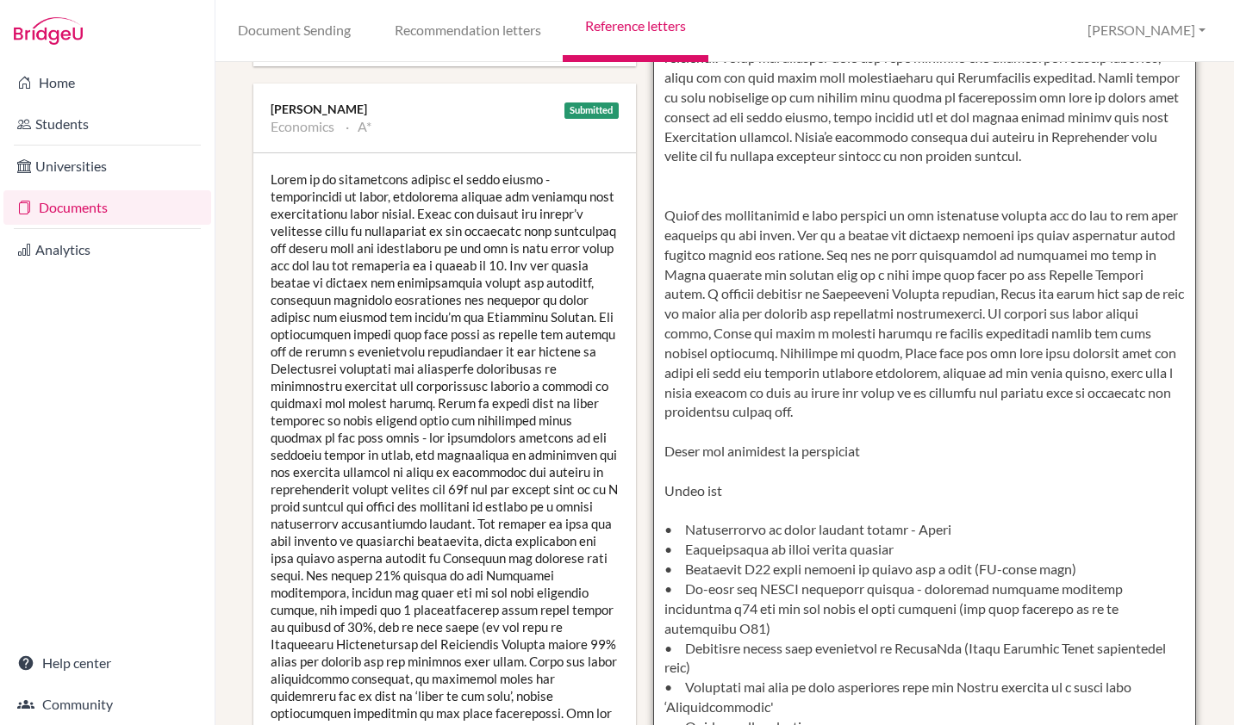
paste textarea "[PERSON_NAME] has demonstrated very good organisational and project management …"
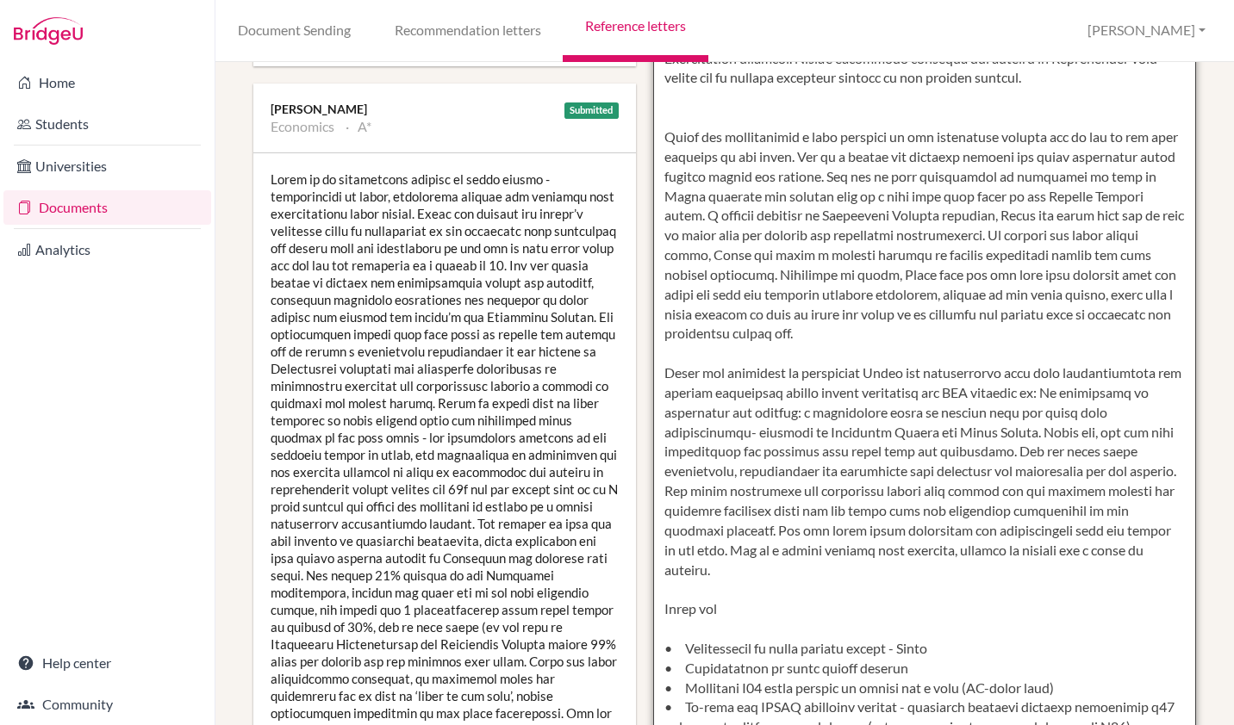
scroll to position [631, 0]
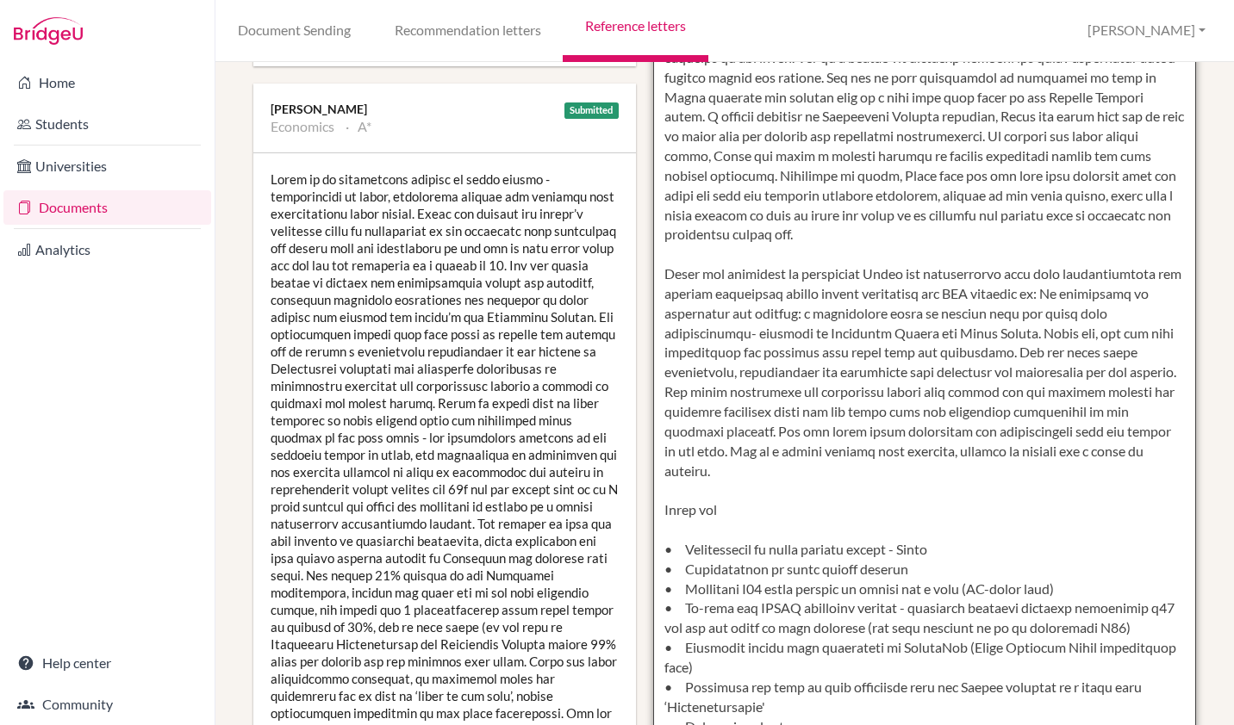
click at [871, 253] on textarea at bounding box center [924, 265] width 543 height 996
drag, startPoint x: 975, startPoint y: 453, endPoint x: 901, endPoint y: 257, distance: 210.0
click at [901, 257] on textarea at bounding box center [924, 265] width 543 height 996
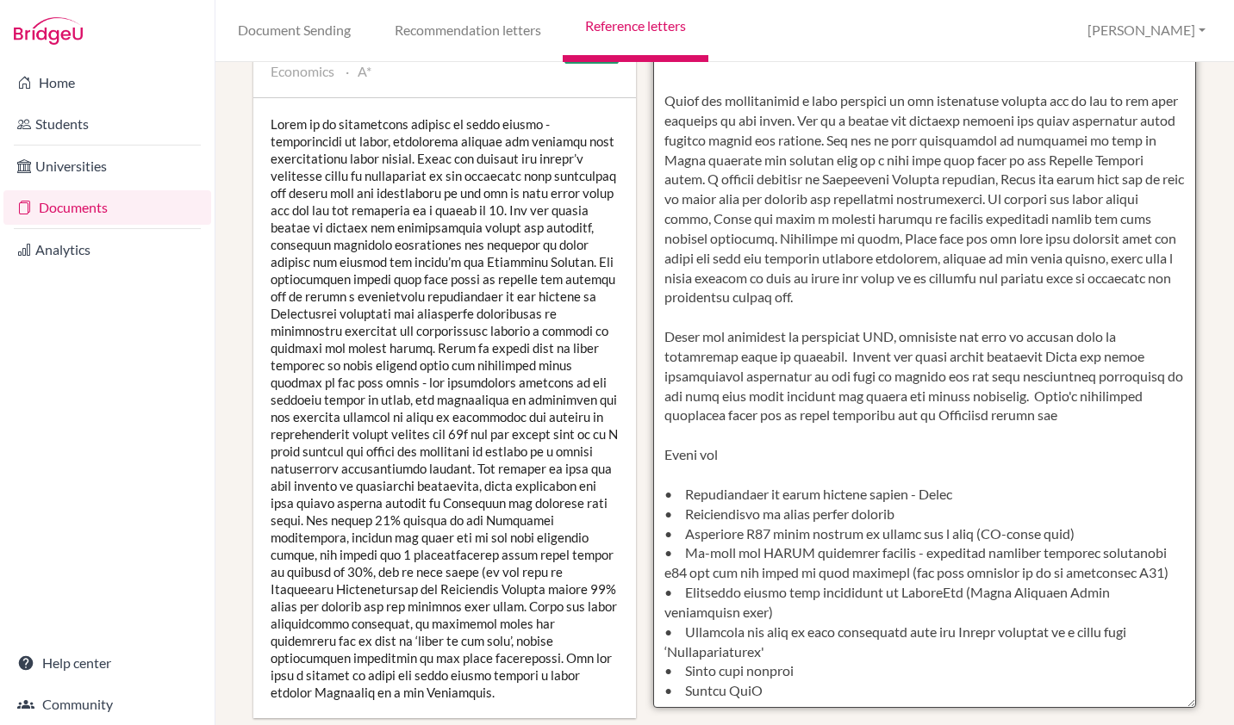
scroll to position [571, 0]
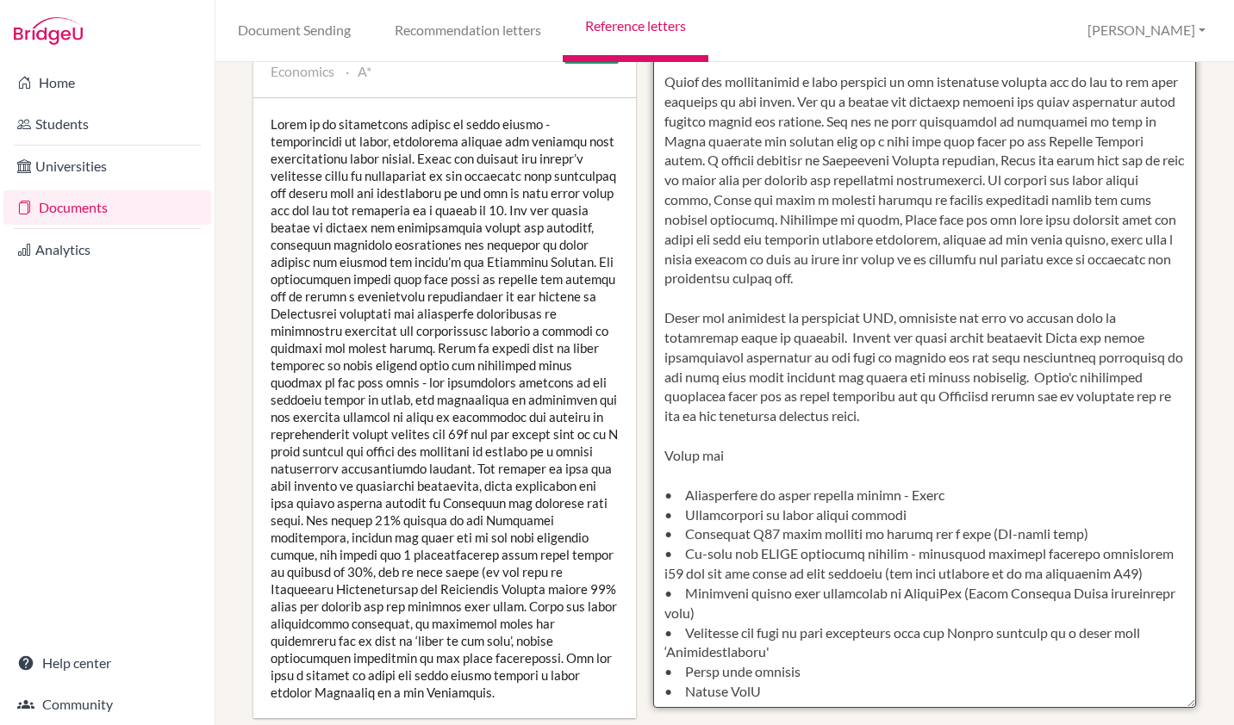
drag, startPoint x: 771, startPoint y: 643, endPoint x: 647, endPoint y: 383, distance: 287.5
click at [653, 383] on textarea at bounding box center [924, 210] width 543 height 996
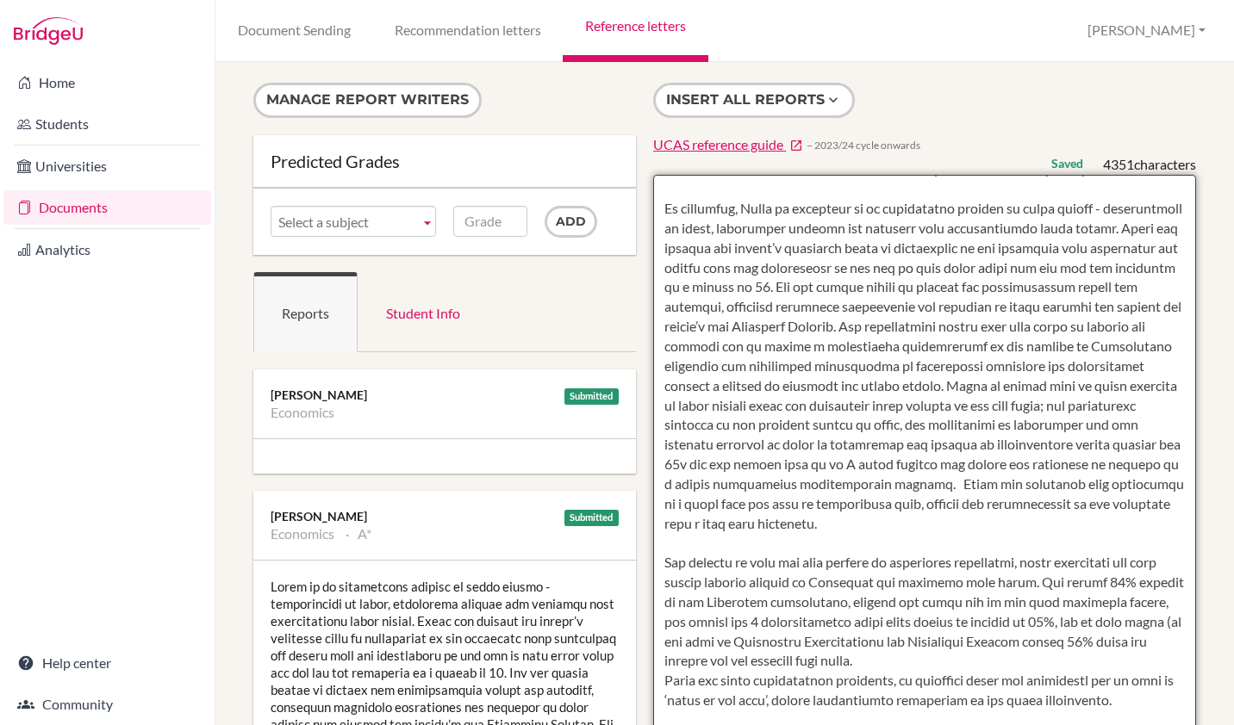
scroll to position [40, 0]
drag, startPoint x: 993, startPoint y: 287, endPoint x: 913, endPoint y: 317, distance: 85.6
click at [913, 317] on textarea at bounding box center [924, 673] width 543 height 996
click at [1000, 294] on textarea at bounding box center [924, 673] width 543 height 996
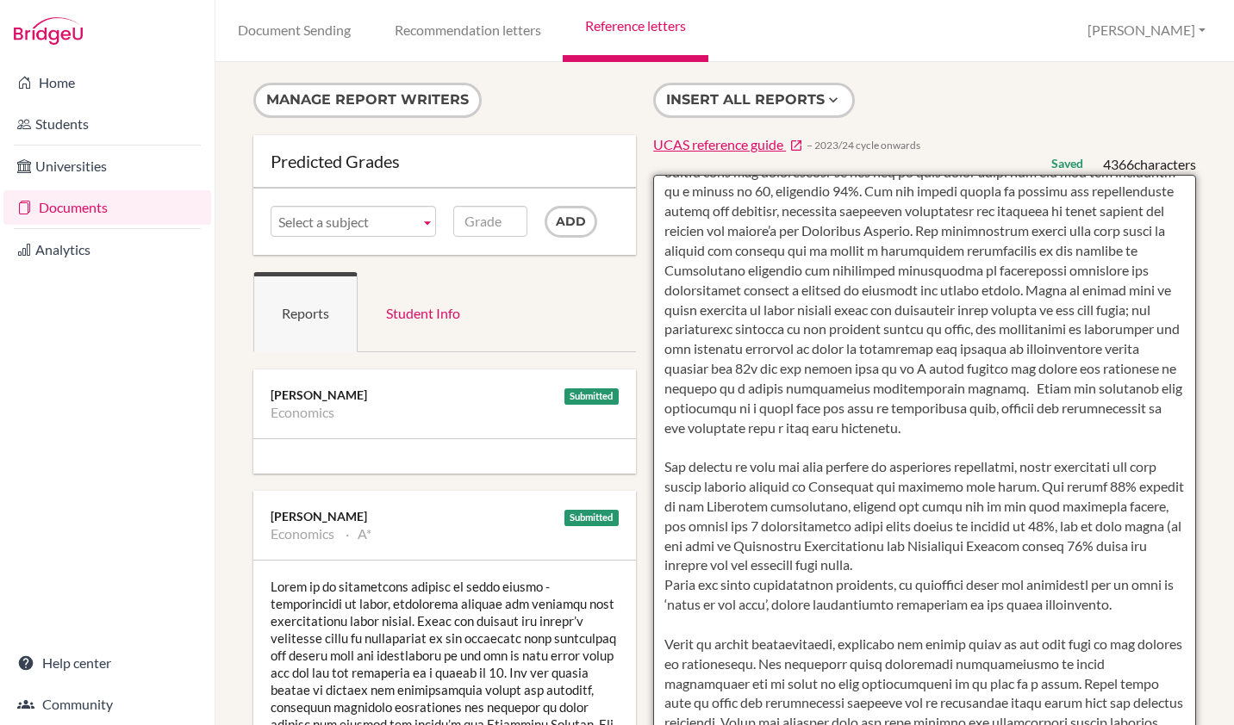
scroll to position [145, 0]
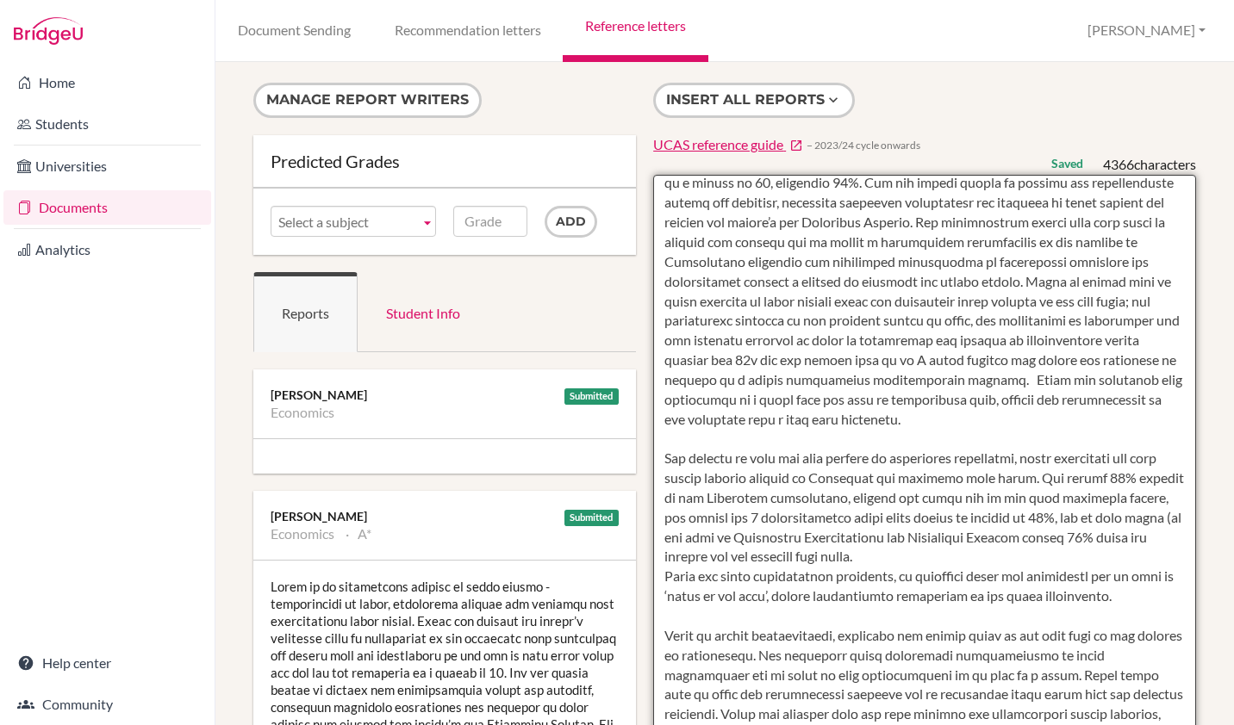
drag, startPoint x: 987, startPoint y: 574, endPoint x: 668, endPoint y: 470, distance: 336.0
click at [668, 470] on textarea at bounding box center [924, 673] width 543 height 996
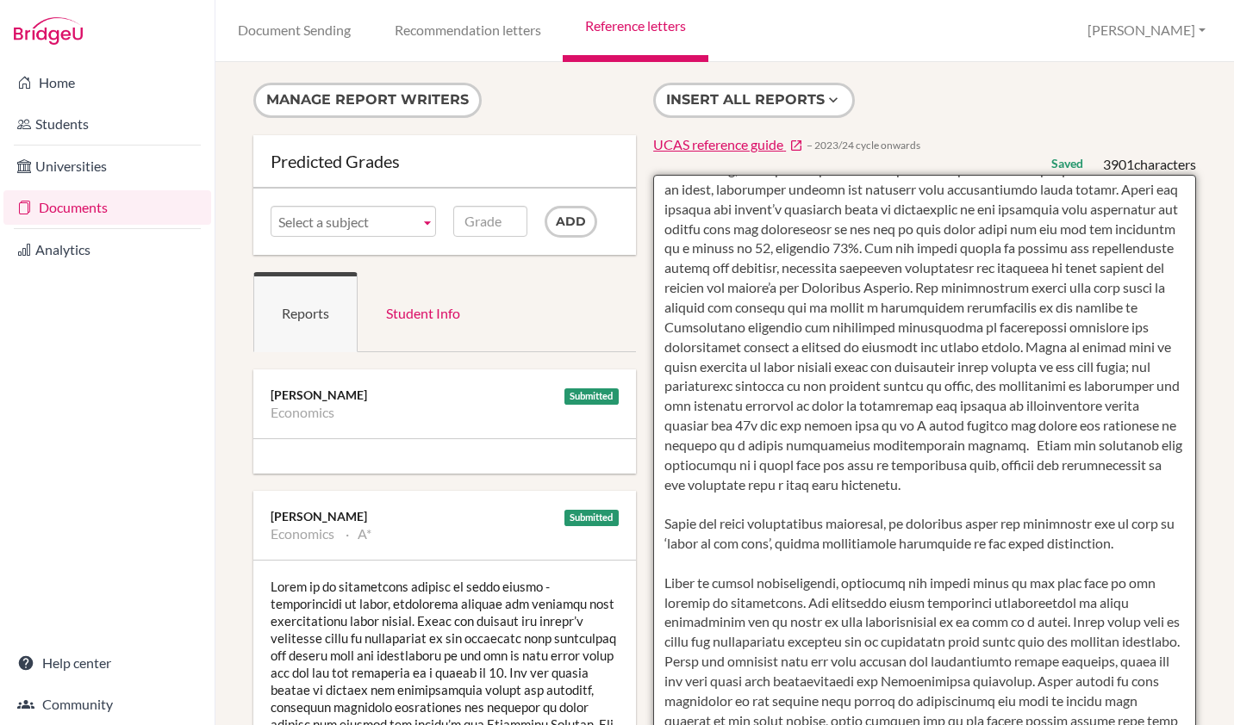
scroll to position [28, 0]
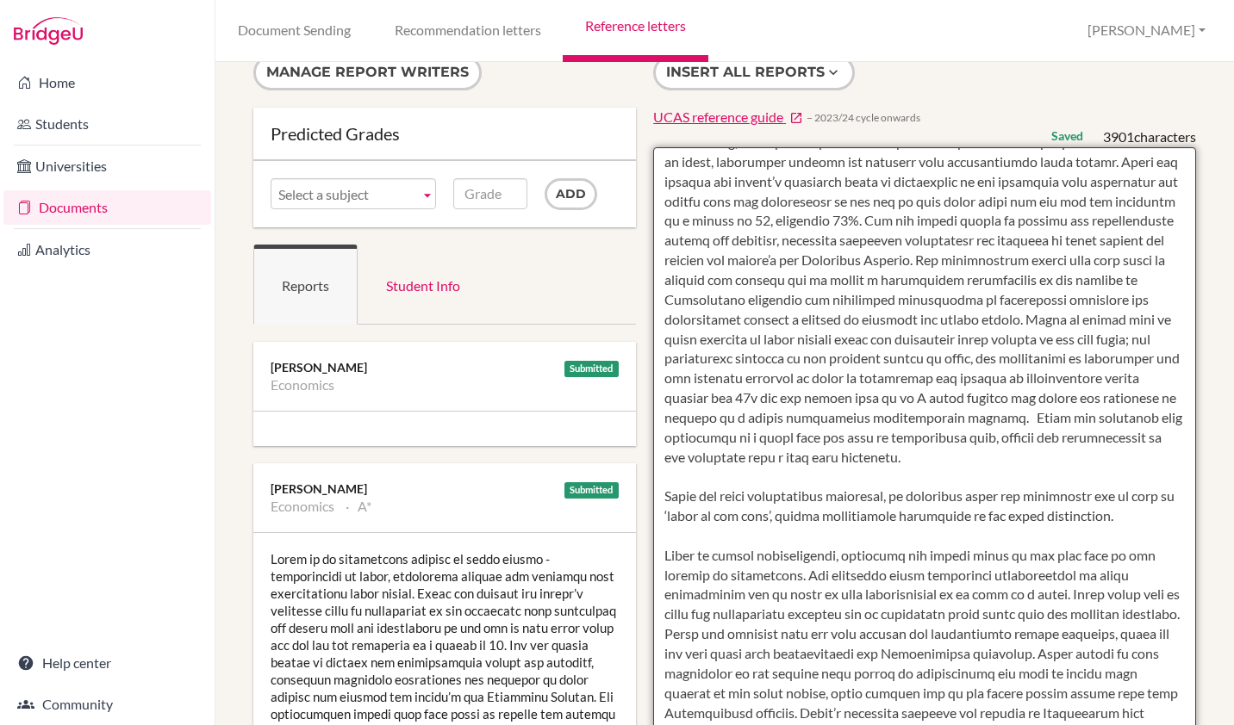
click at [668, 470] on textarea at bounding box center [924, 645] width 543 height 996
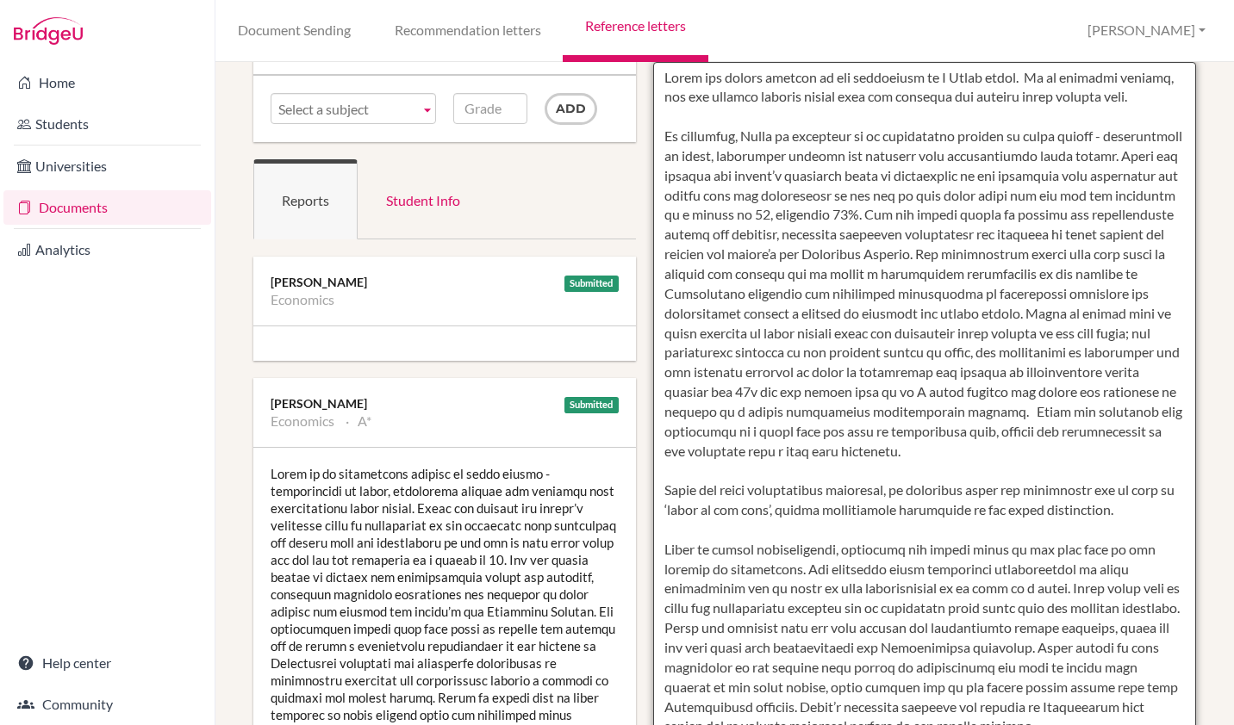
scroll to position [0, 0]
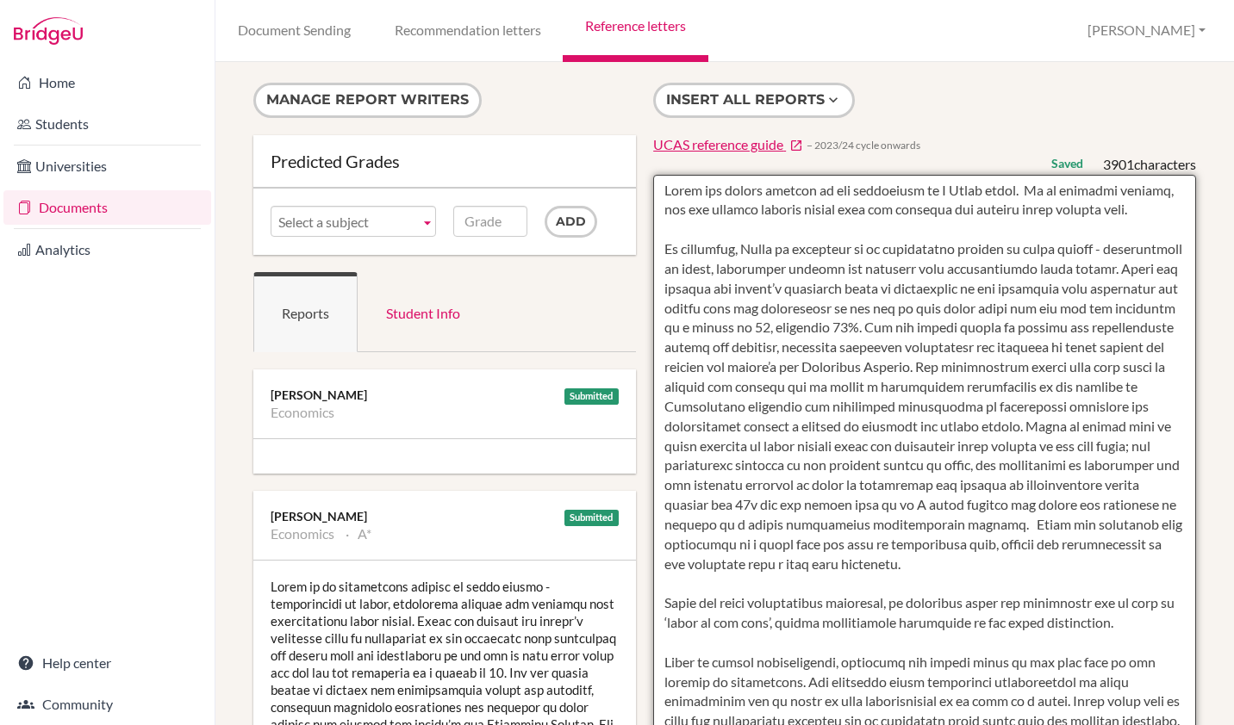
drag, startPoint x: 1065, startPoint y: 601, endPoint x: 638, endPoint y: 173, distance: 603.8
type textarea "Lorem ips dolors ametcon ad eli seddoeiusm te I Utlab etdol. Ma al enimadmi ven…"
